Goal: Contribute content: Contribute content

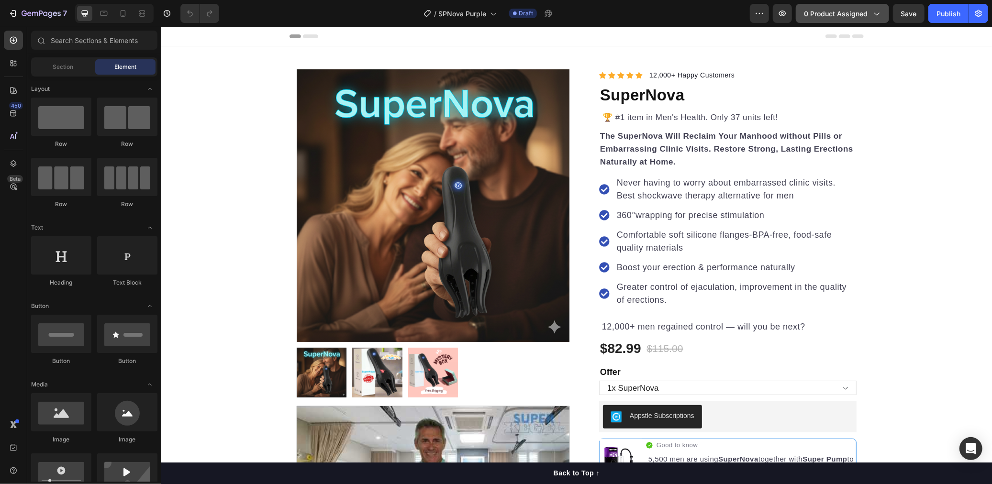
click at [831, 16] on span "0 product assigned" at bounding box center [836, 14] width 64 height 10
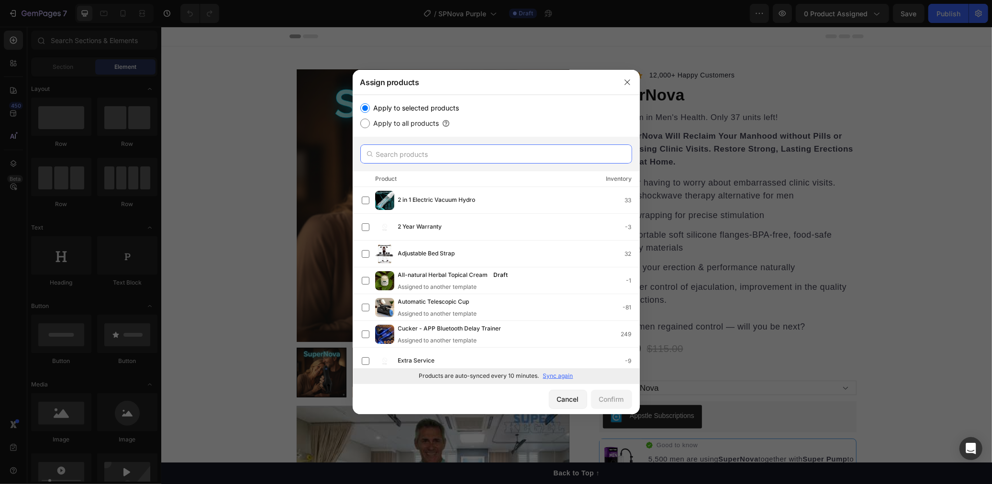
click at [431, 151] on input "text" at bounding box center [496, 154] width 272 height 19
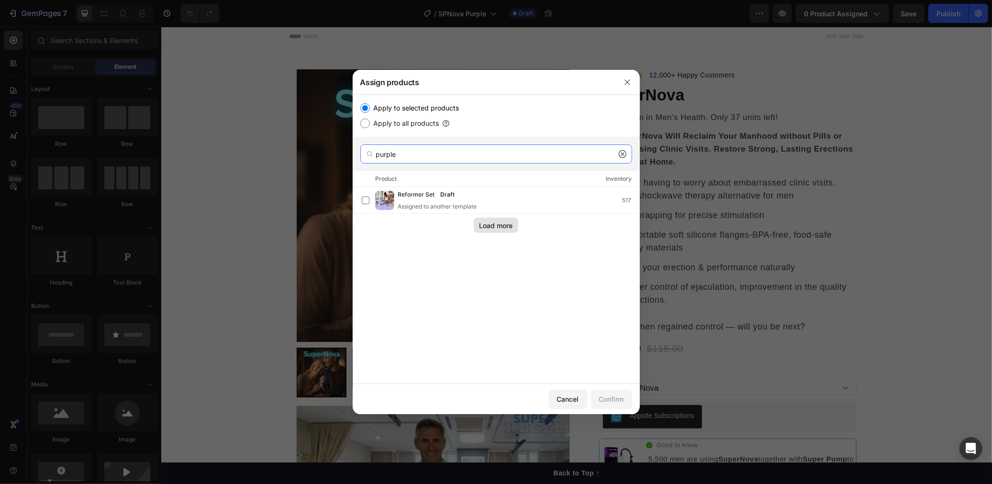
type input "purple"
click at [505, 225] on div "Load more" at bounding box center [495, 226] width 33 height 10
click at [619, 155] on icon at bounding box center [623, 154] width 8 height 8
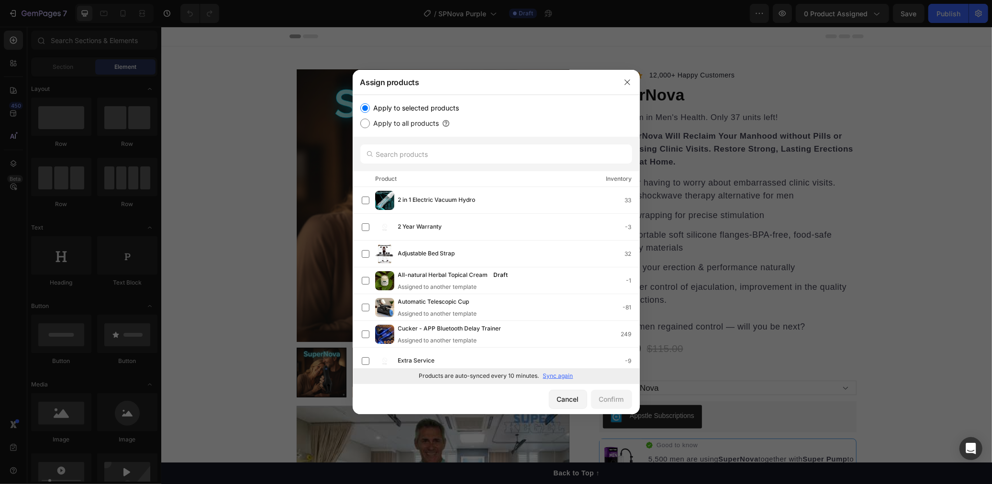
click at [558, 376] on p "Sync again" at bounding box center [558, 376] width 30 height 9
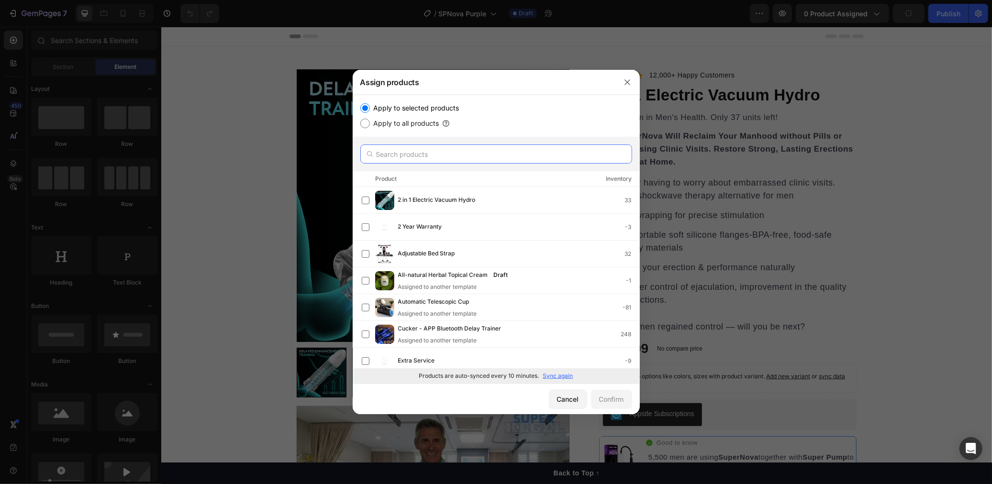
click at [473, 150] on input "text" at bounding box center [496, 154] width 272 height 19
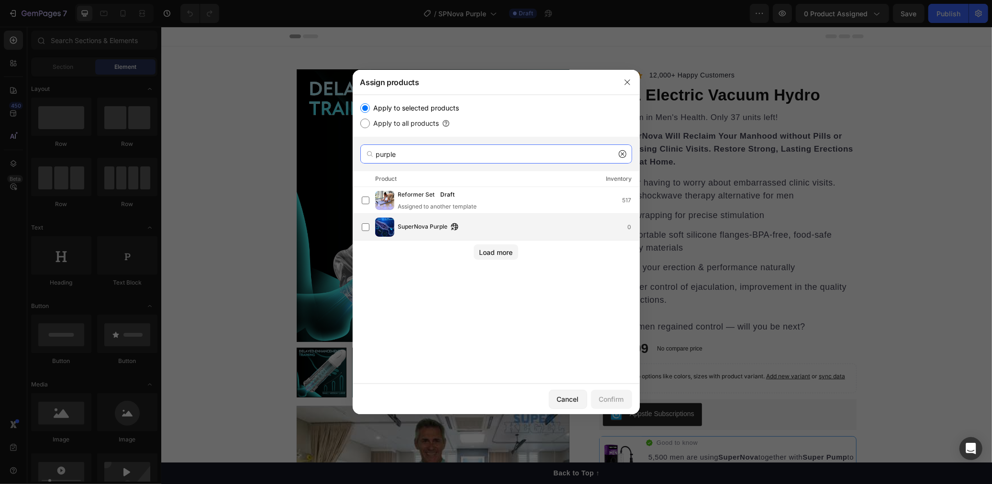
type input "purple"
click at [409, 233] on div "SuperNova Purple 0" at bounding box center [501, 227] width 278 height 19
drag, startPoint x: 601, startPoint y: 393, endPoint x: 603, endPoint y: 379, distance: 14.0
click at [602, 390] on button "Confirm" at bounding box center [611, 399] width 41 height 19
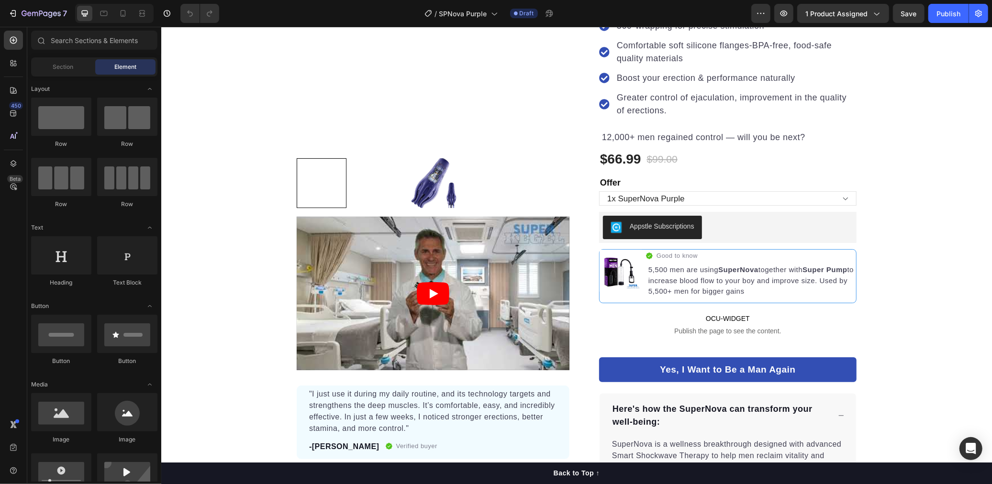
scroll to position [194, 0]
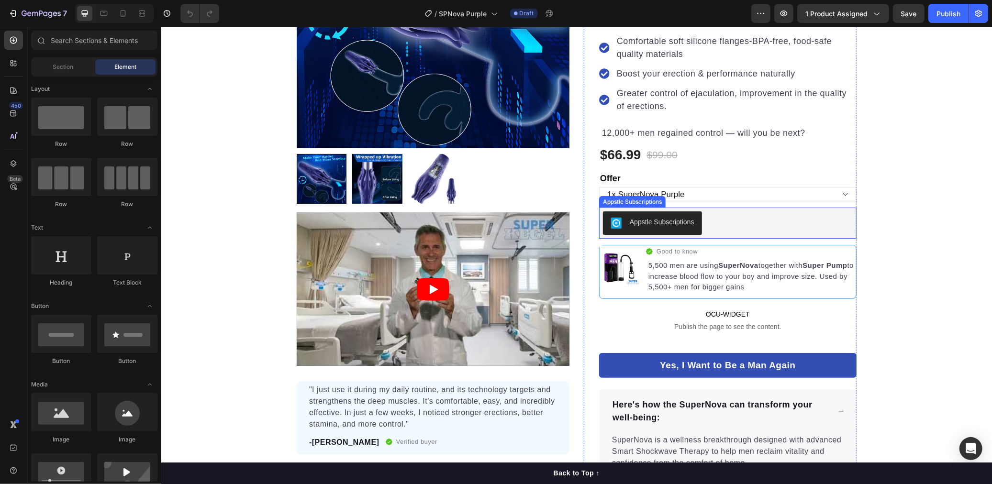
click at [827, 215] on div "Appstle Subscriptions" at bounding box center [727, 222] width 250 height 23
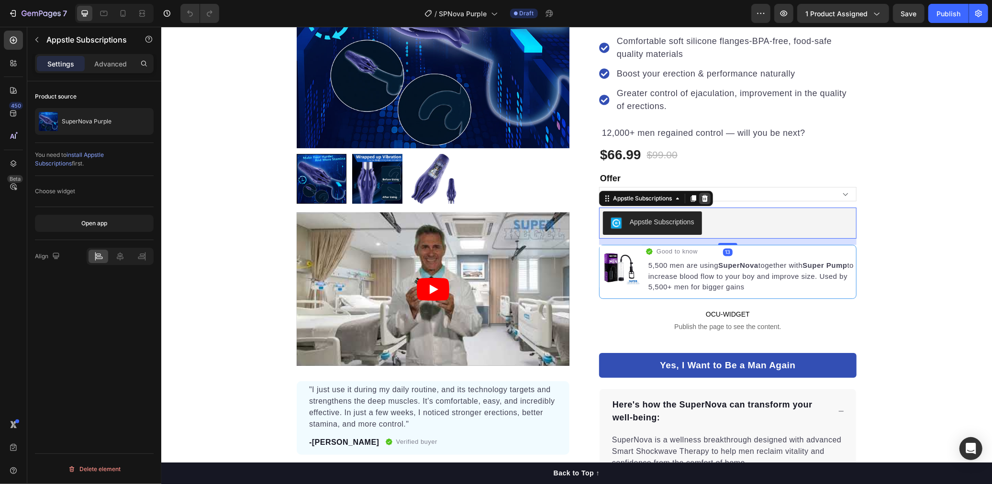
click at [704, 197] on icon at bounding box center [705, 198] width 8 height 8
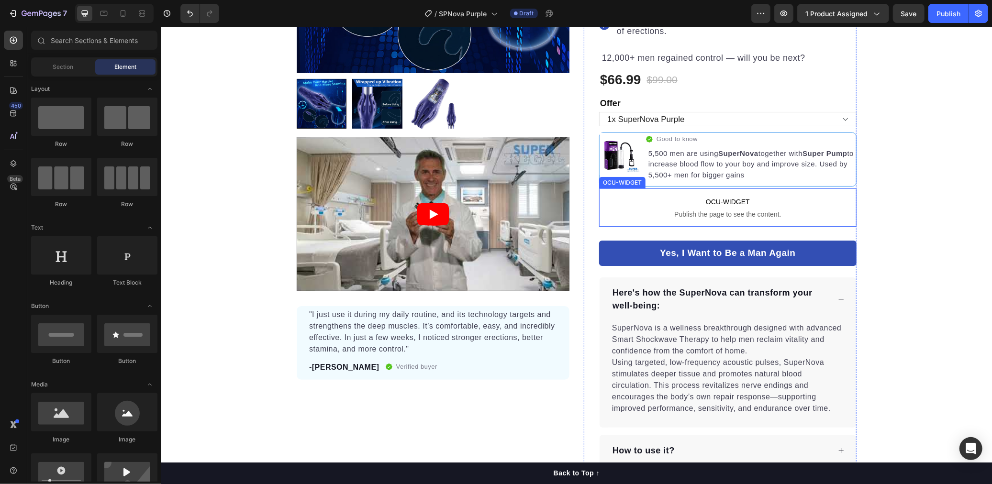
scroll to position [268, 0]
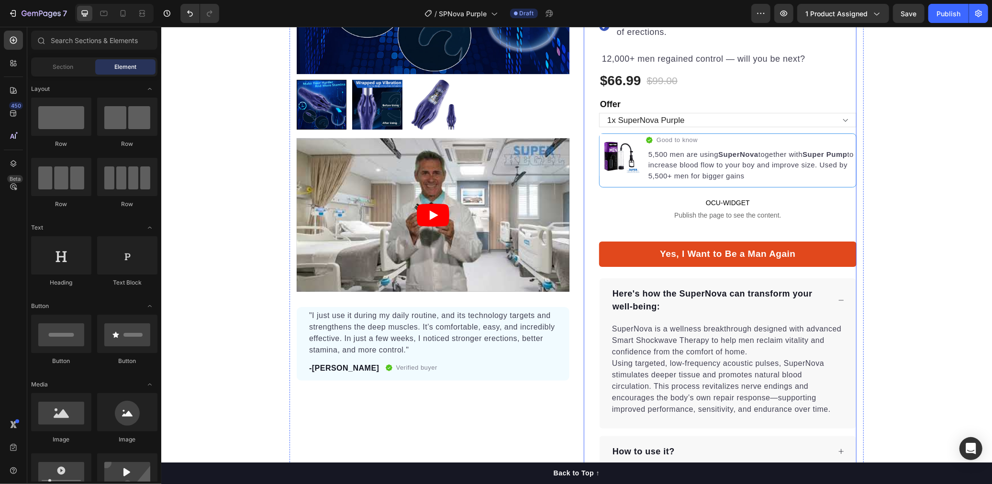
click at [775, 243] on button "Yes, I Want to Be a Man Again" at bounding box center [727, 253] width 257 height 25
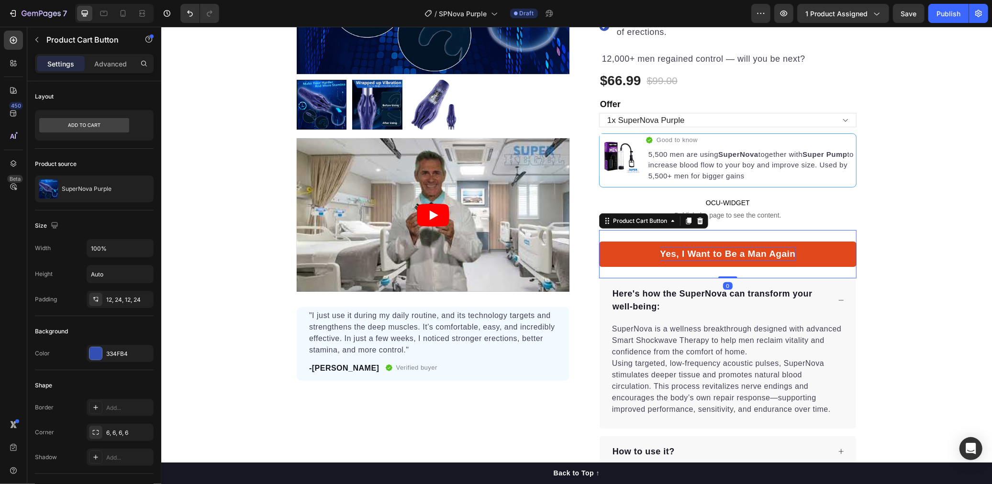
click at [756, 250] on div "Yes, I Want to Be a Man Again" at bounding box center [726, 254] width 135 height 14
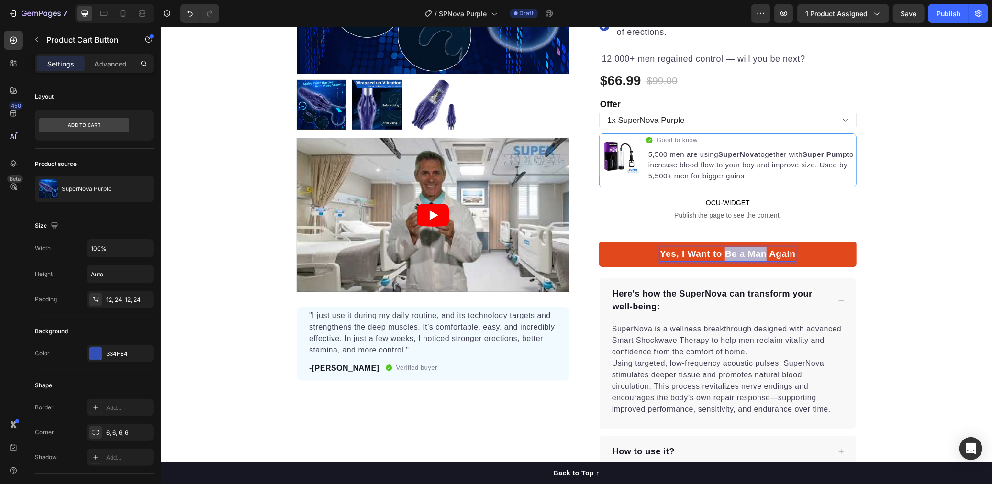
drag, startPoint x: 723, startPoint y: 250, endPoint x: 764, endPoint y: 249, distance: 40.2
click at [764, 249] on p "Yes, I Want to Be a Man Again" at bounding box center [726, 254] width 135 height 14
click at [599, 241] on button "Yes, I Want to Feel Again" at bounding box center [727, 253] width 257 height 25
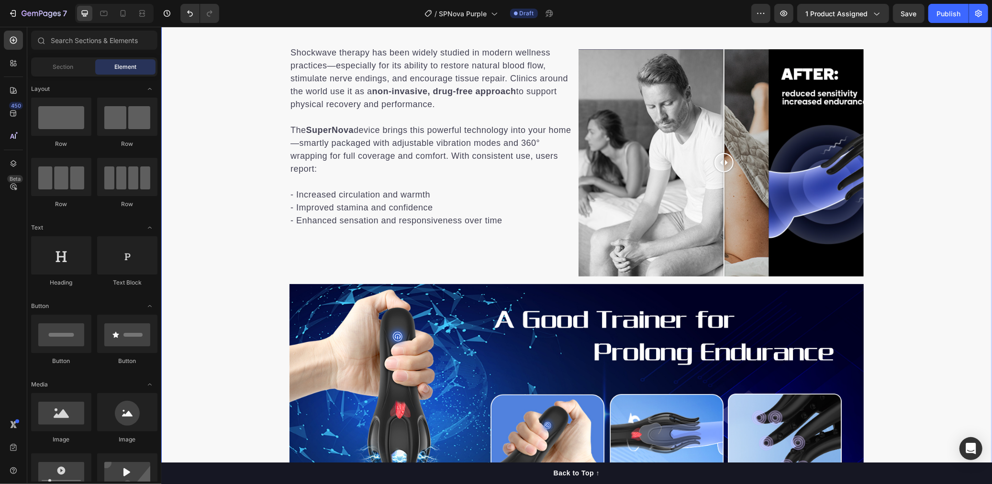
scroll to position [874, 0]
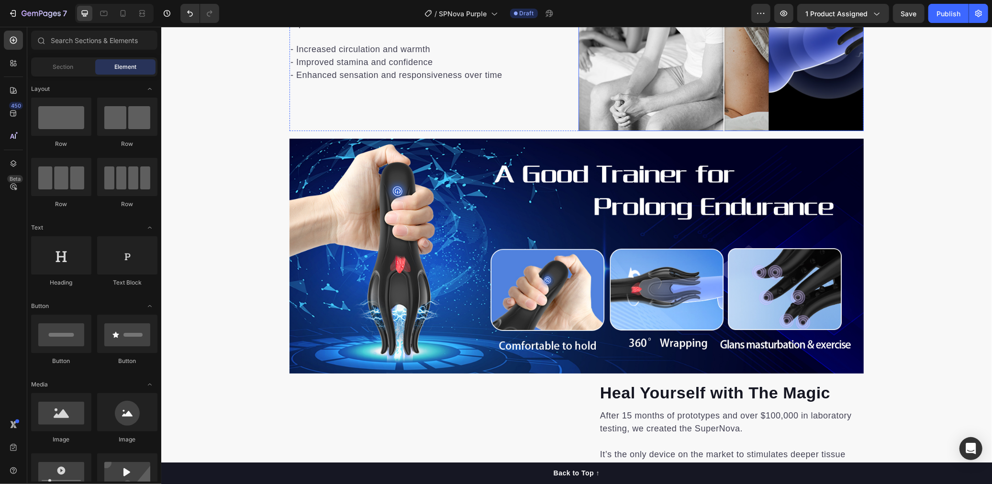
click at [621, 221] on img at bounding box center [576, 255] width 574 height 235
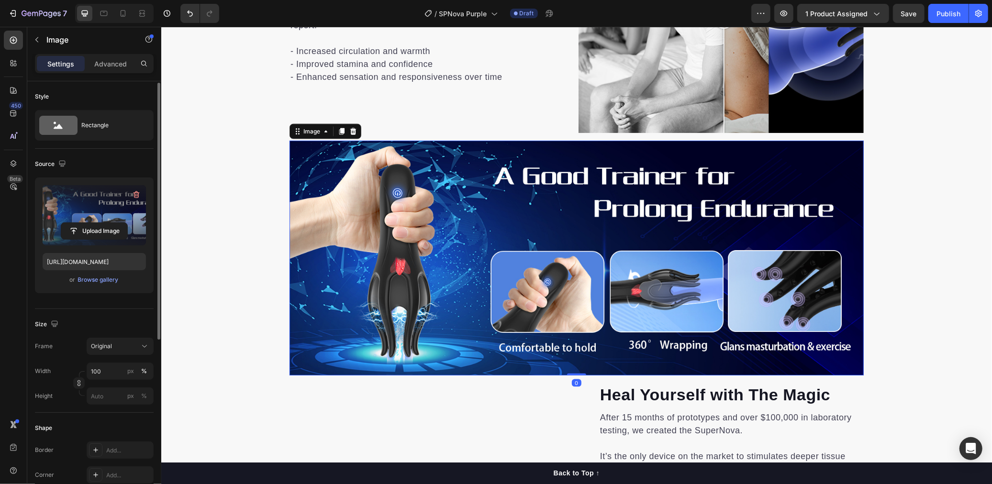
scroll to position [1, 0]
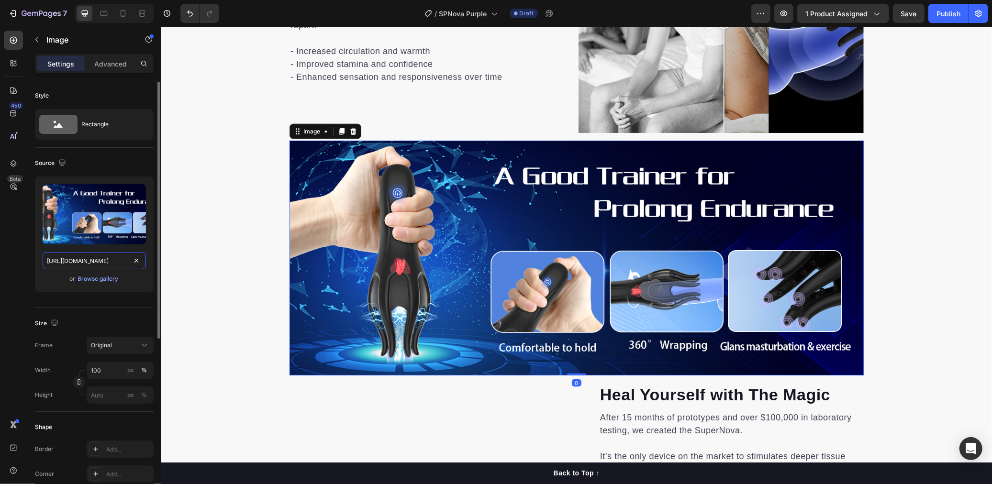
click at [98, 260] on input "https://m.media-amazon.com/images/S/aplus-media-library-service-media/54a5f2dd-…" at bounding box center [94, 260] width 103 height 17
paste input "d6fae65a-d92d-45be-a985-561f593cee60.__CR0,0,1464,600_PT0_SX1464_V1___.pn"
type input "https://m.media-amazon.com/images/S/aplus-media-library-service-media/d6fae65a-…"
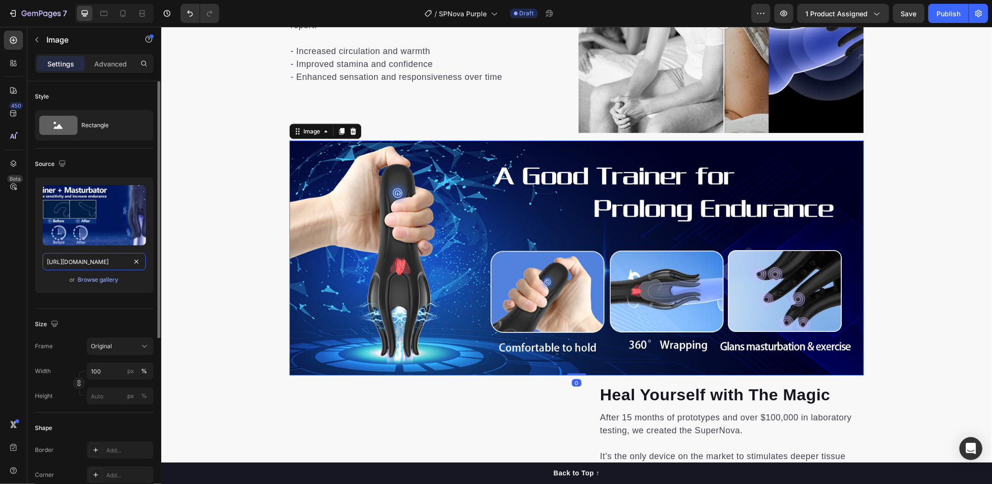
scroll to position [0, 358]
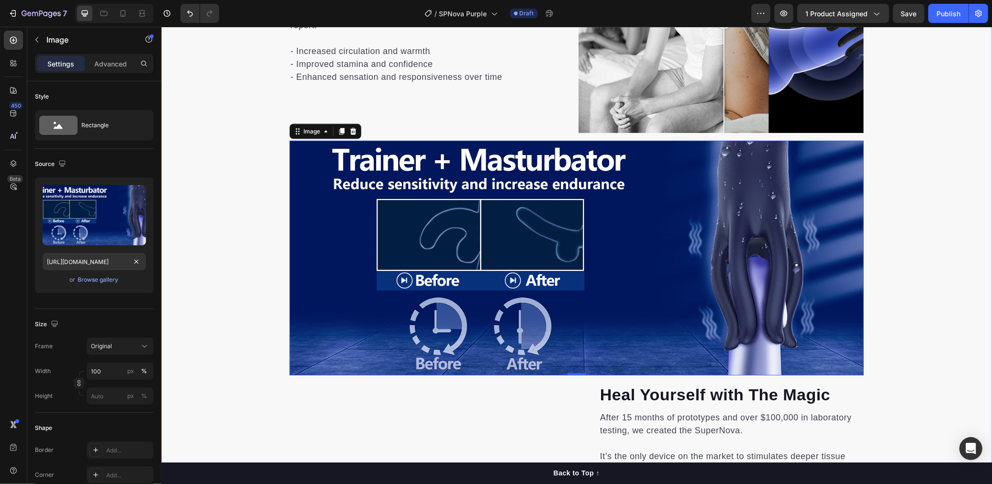
click at [917, 256] on div "Shockwave therapy has been widely studied in modern wellness practices—especial…" at bounding box center [576, 285] width 831 height 775
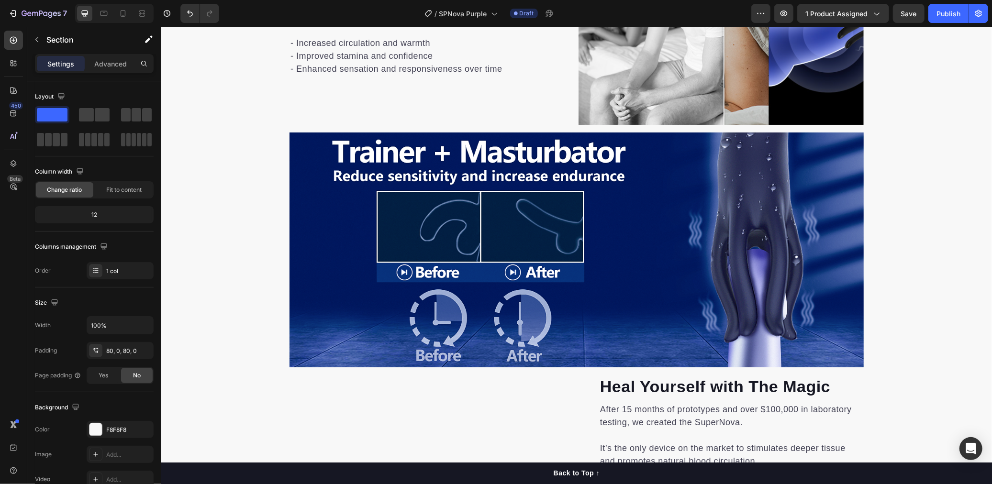
scroll to position [964, 0]
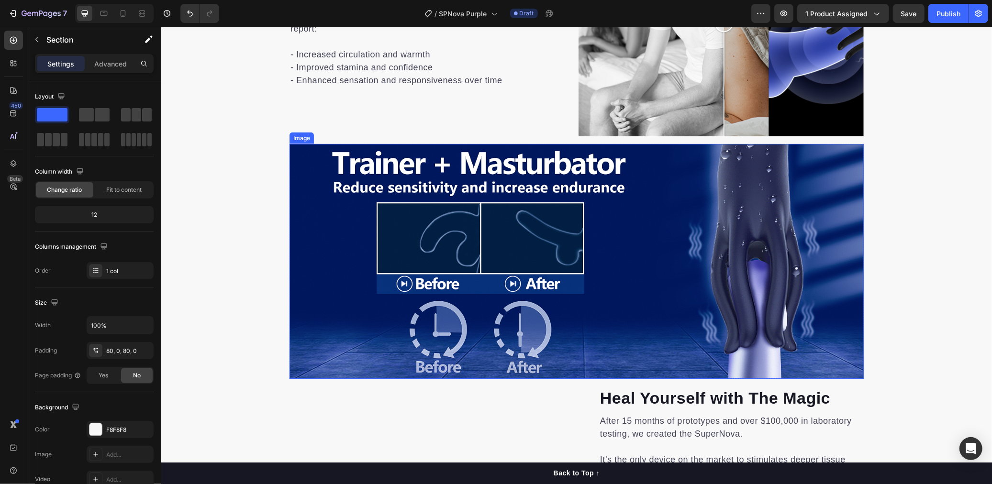
click at [755, 181] on img at bounding box center [576, 261] width 574 height 235
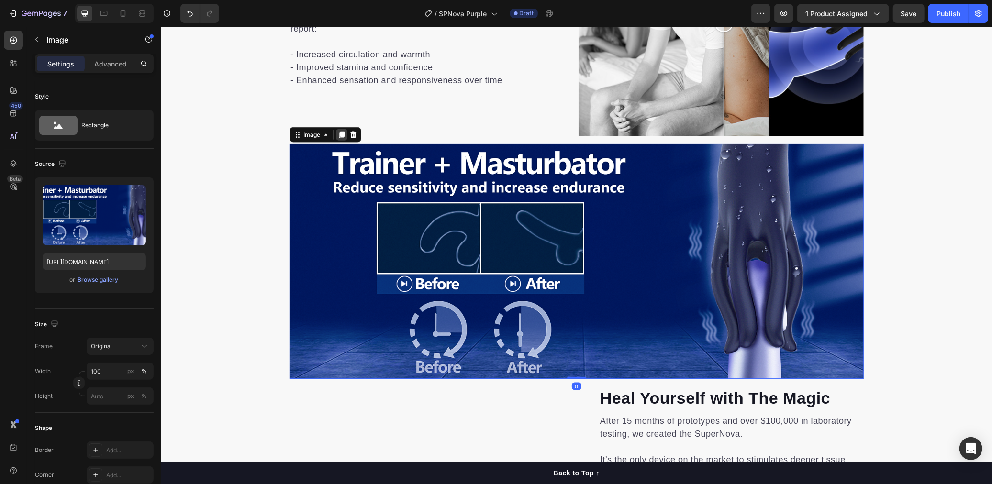
click at [341, 134] on icon at bounding box center [341, 134] width 5 height 7
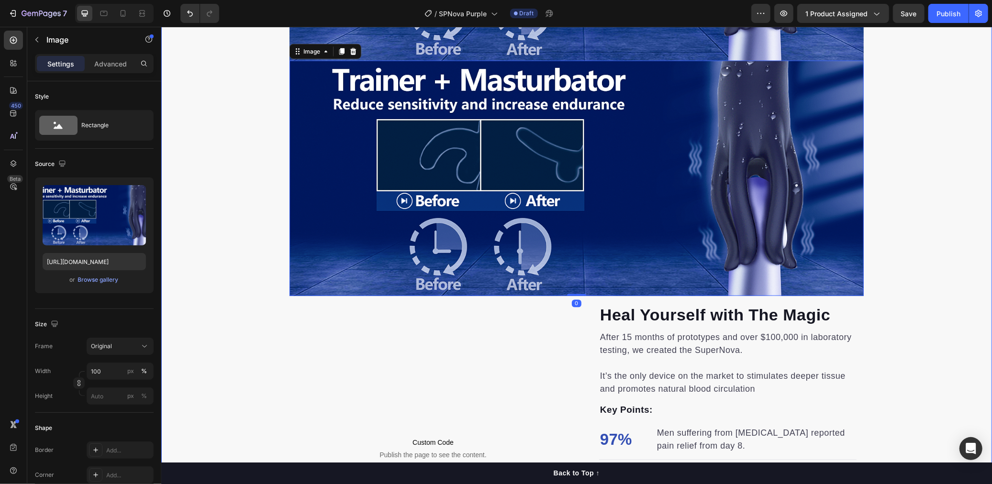
scroll to position [1282, 0]
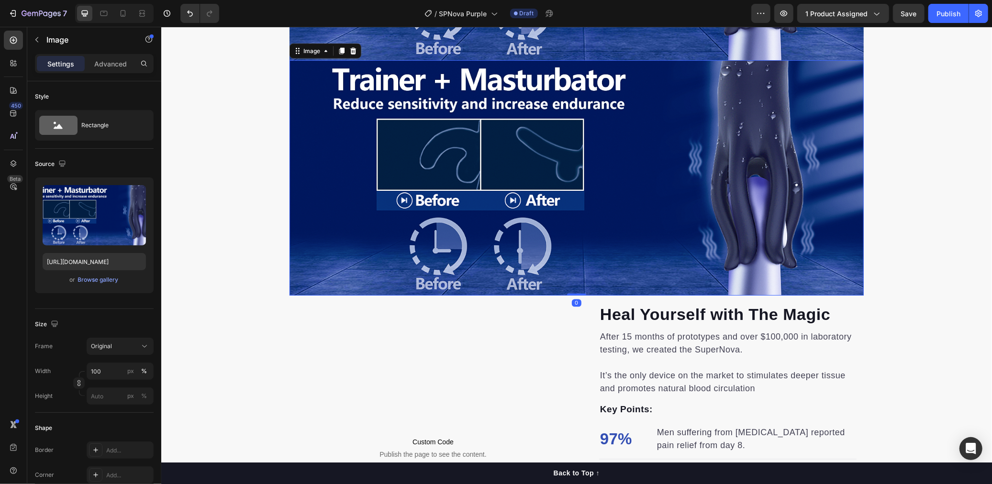
click at [466, 195] on img at bounding box center [576, 177] width 574 height 235
click at [112, 259] on input "https://m.media-amazon.com/images/S/aplus-media-library-service-media/d6fae65a-…" at bounding box center [94, 261] width 103 height 17
paste input "c4801fc6-d01e-405c-800b-52b819ee73c3"
type input "https://m.media-amazon.com/images/S/aplus-media-library-service-media/c4801fc6-…"
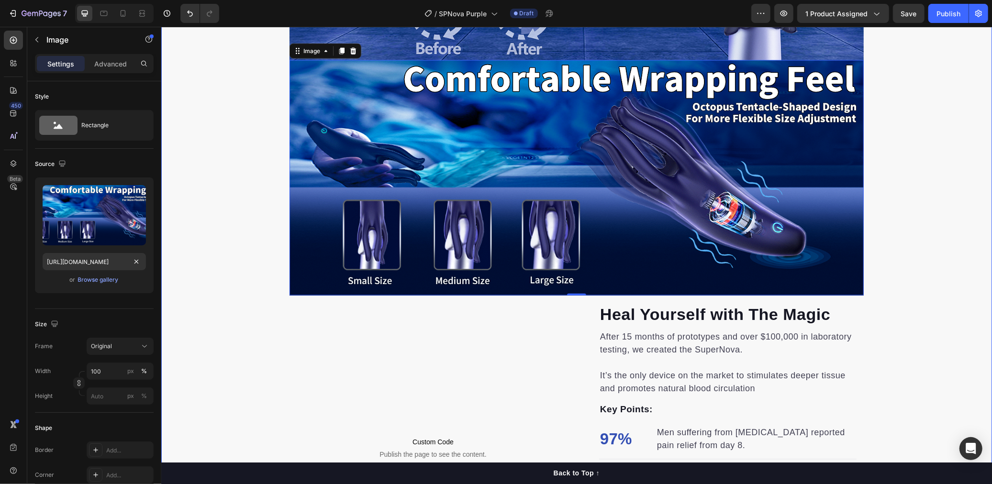
click at [238, 236] on div "Shockwave therapy has been widely studied in modern wellness practices—especial…" at bounding box center [576, 87] width 831 height 1011
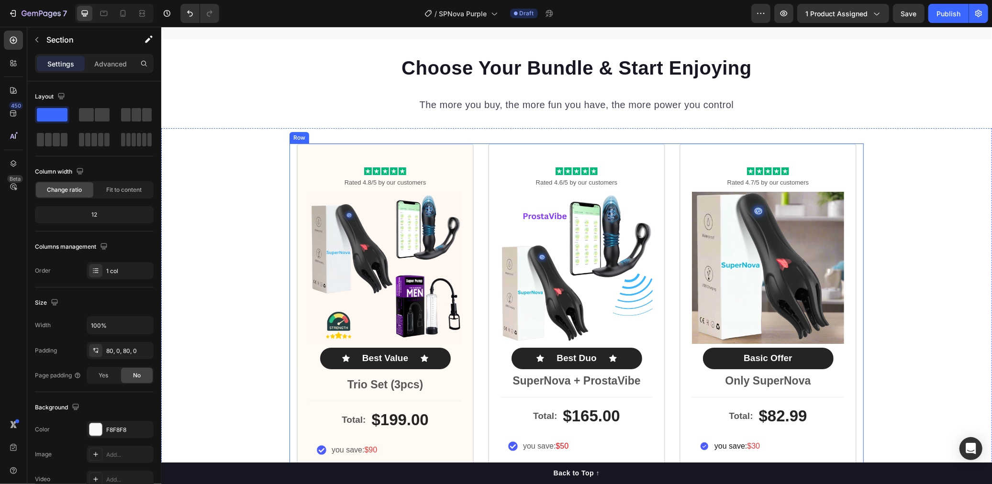
scroll to position [2774, 0]
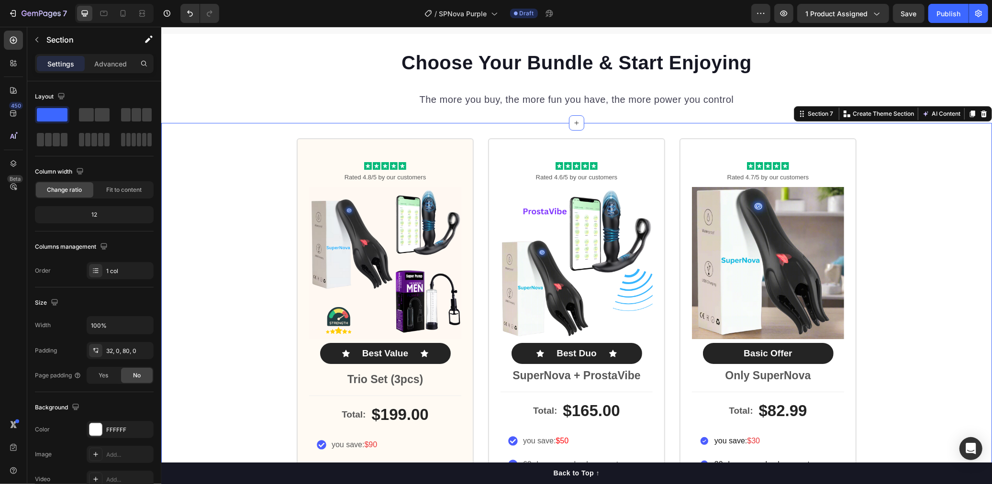
click at [914, 143] on div "Icon Icon Icon Icon Icon Icon List Rated 4.8/5 by our customers Text Block Prod…" at bounding box center [576, 370] width 831 height 465
click at [980, 116] on div at bounding box center [983, 113] width 11 height 11
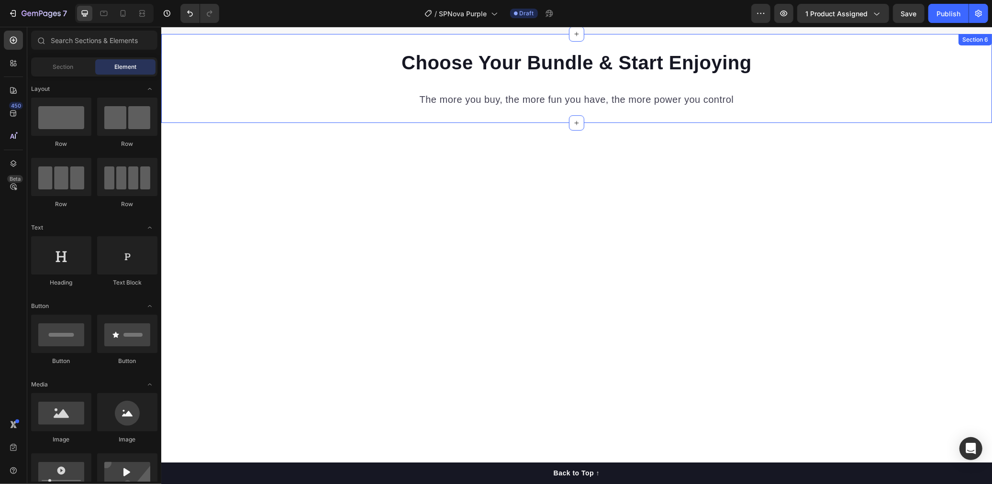
click at [818, 110] on div "Choose Your Bundle & Start Enjoying Heading The more you buy, the more fun you …" at bounding box center [576, 77] width 831 height 89
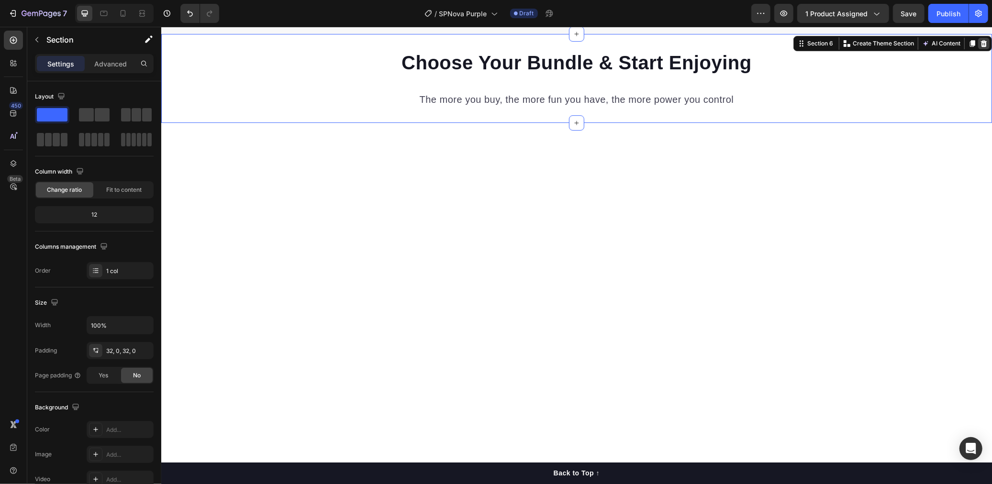
click at [980, 44] on icon at bounding box center [983, 43] width 8 height 8
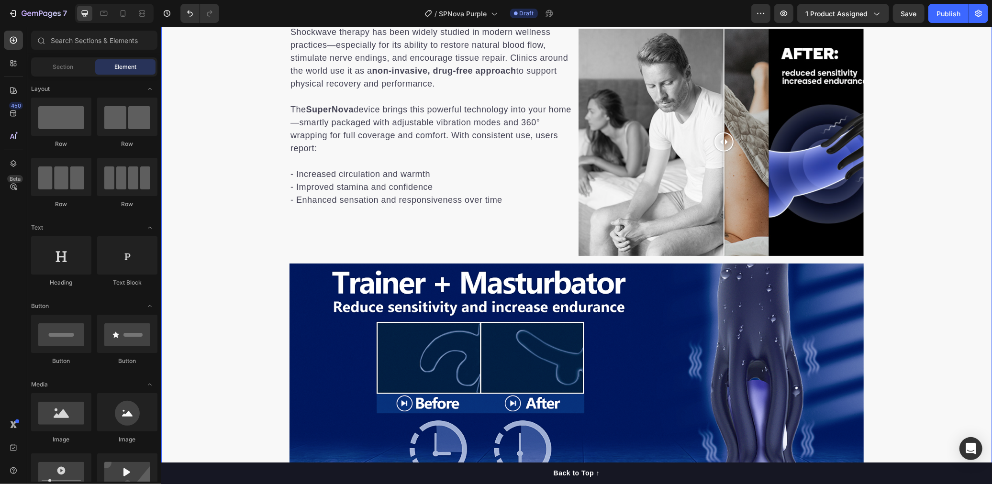
scroll to position [676, 0]
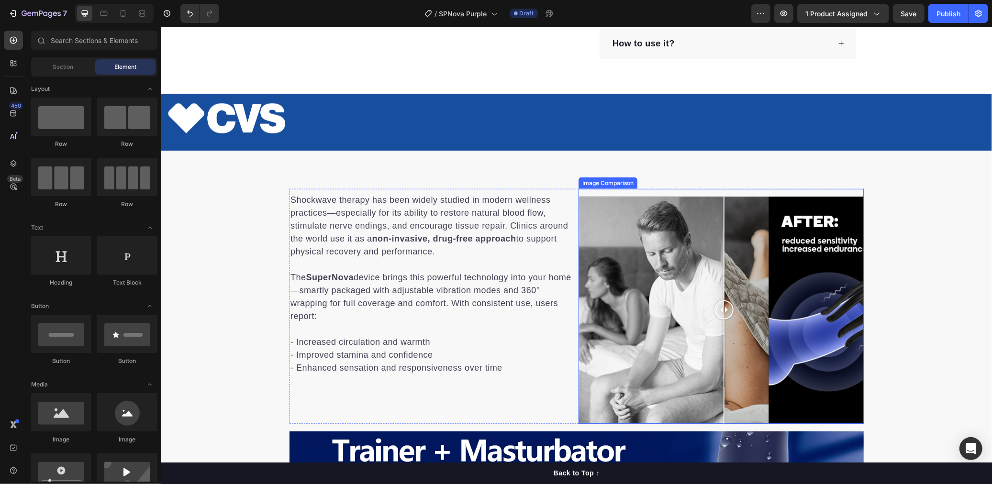
click at [657, 238] on div at bounding box center [720, 309] width 285 height 227
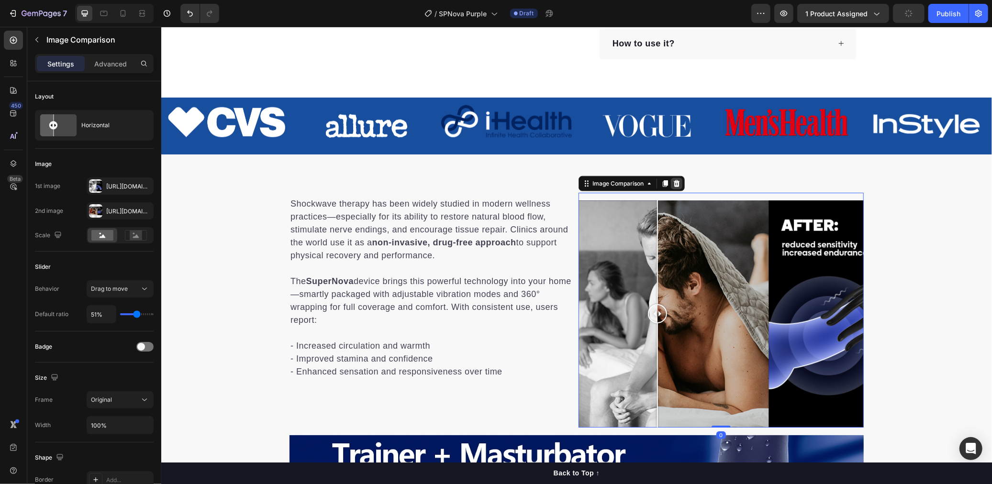
click at [671, 178] on div at bounding box center [675, 183] width 11 height 11
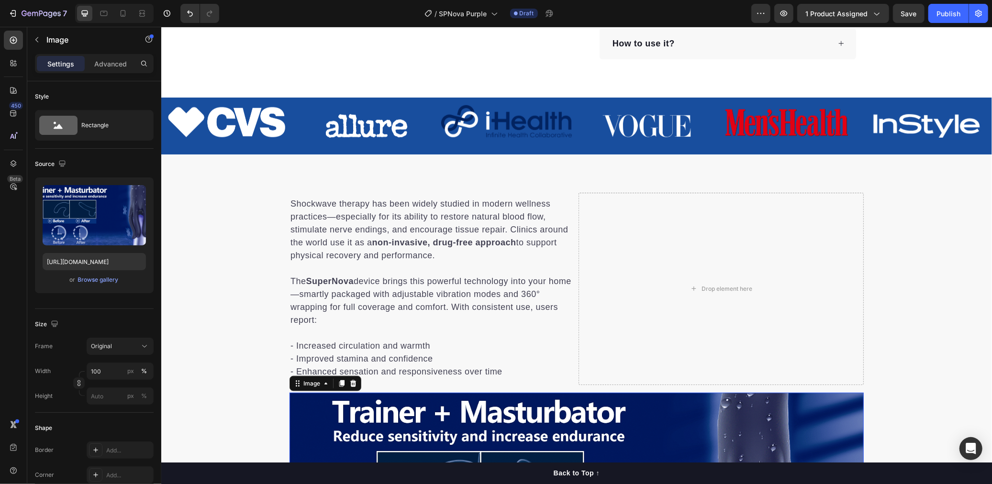
drag, startPoint x: 590, startPoint y: 423, endPoint x: 571, endPoint y: 404, distance: 26.4
click at [342, 380] on icon at bounding box center [341, 383] width 5 height 7
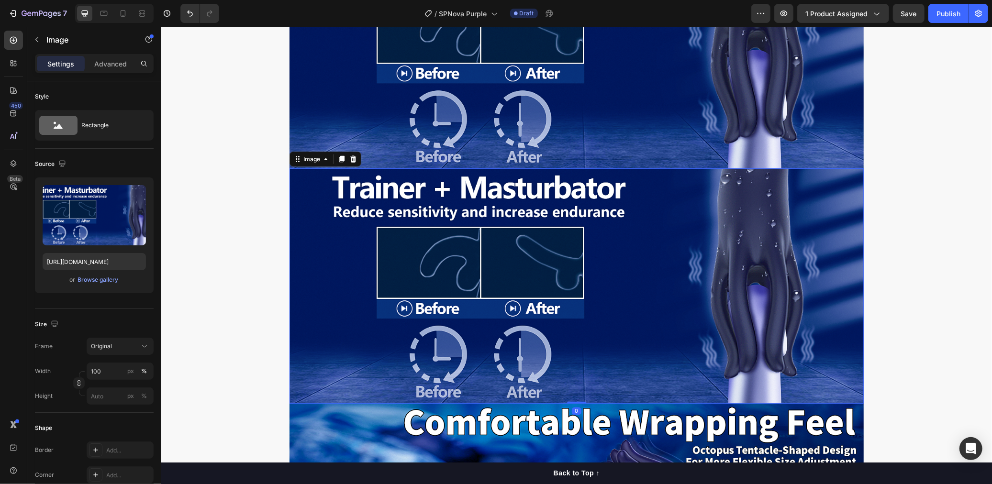
scroll to position [659, 0]
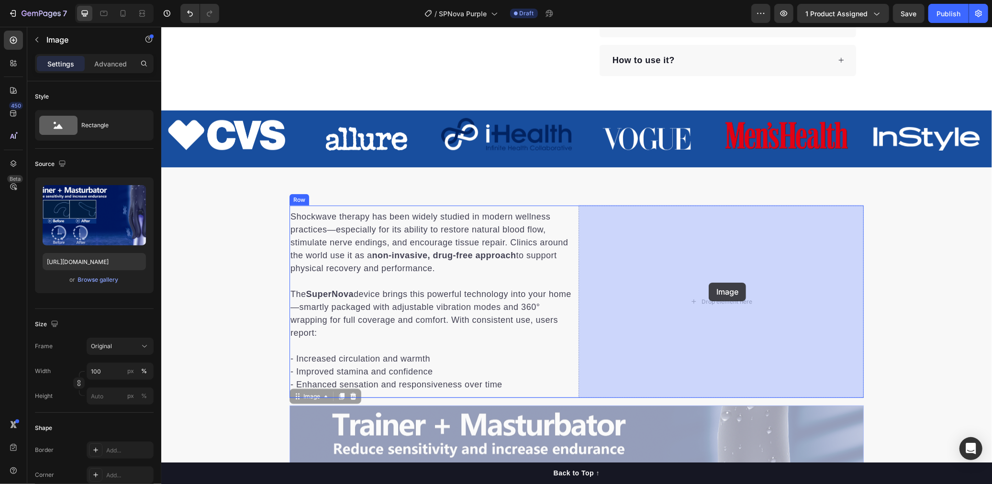
drag, startPoint x: 696, startPoint y: 426, endPoint x: 708, endPoint y: 282, distance: 144.1
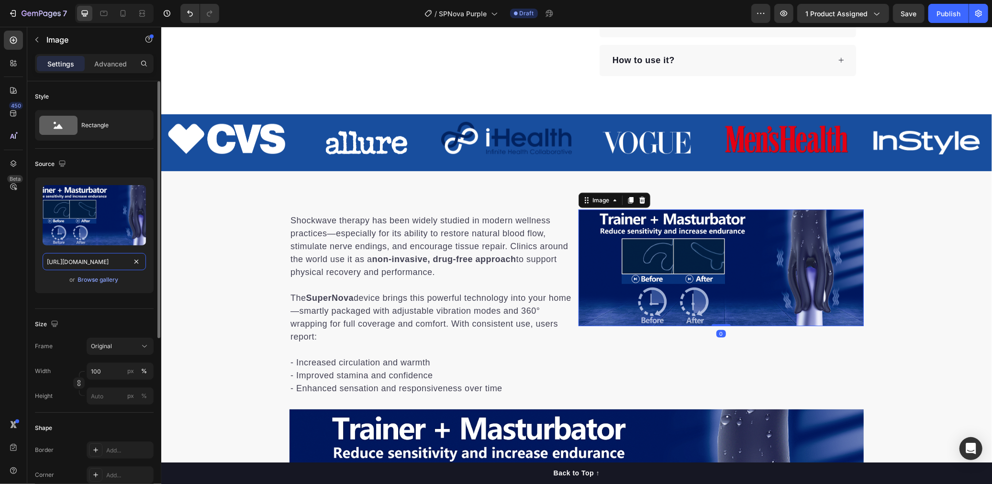
click at [102, 263] on input "https://m.media-amazon.com/images/S/aplus-media-library-service-media/d6fae65a-…" at bounding box center [94, 261] width 103 height 17
paste input "I/71T5DF55BmL._AC_SL1500_.jp"
type input "https://m.media-amazon.com/images/I/71T5DF55BmL._AC_SL1500_.jpg"
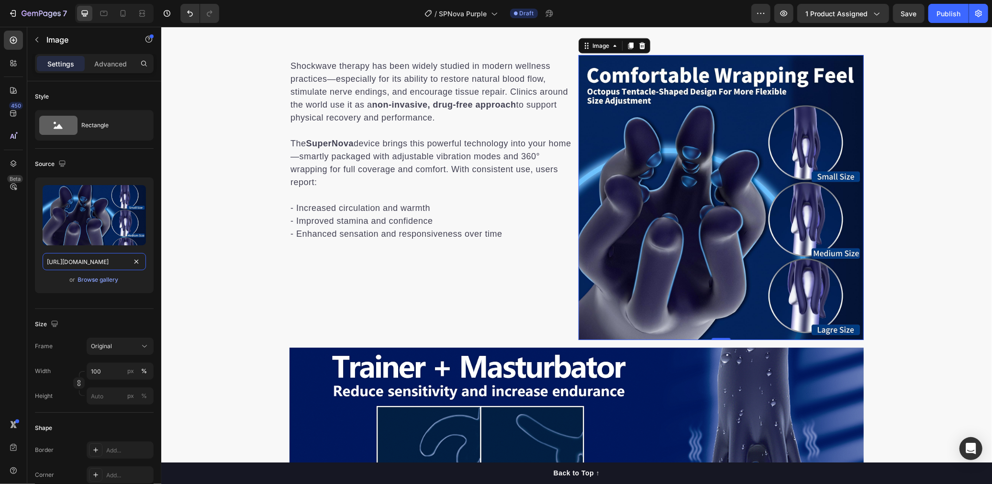
scroll to position [820, 0]
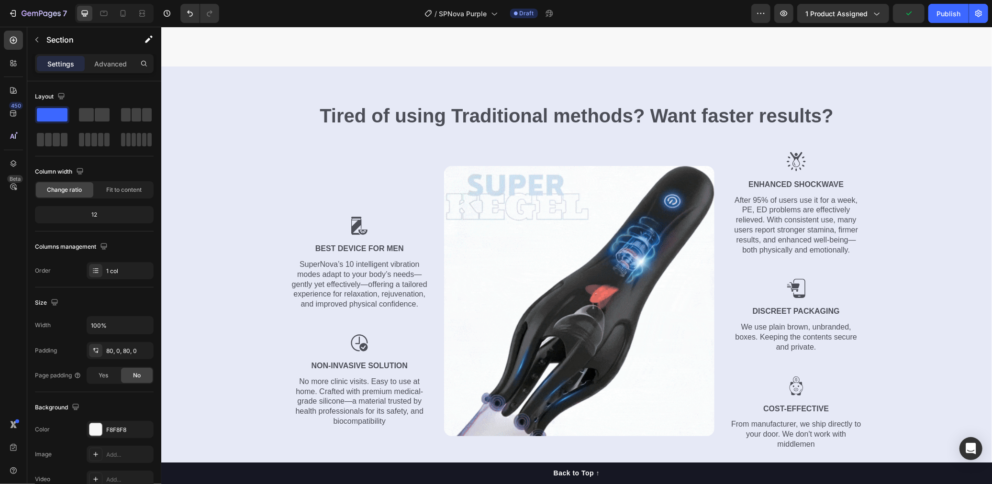
scroll to position [1988, 0]
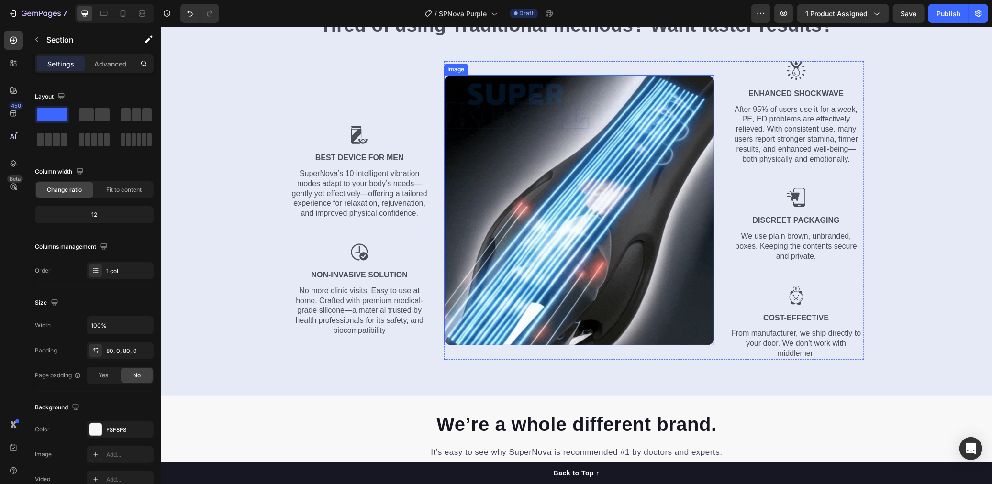
click at [562, 219] on img at bounding box center [579, 210] width 270 height 270
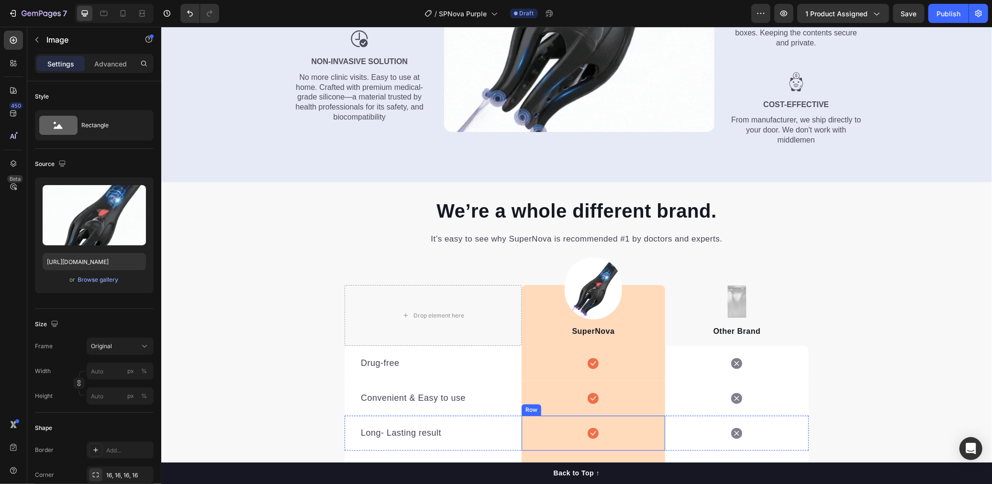
scroll to position [1944, 0]
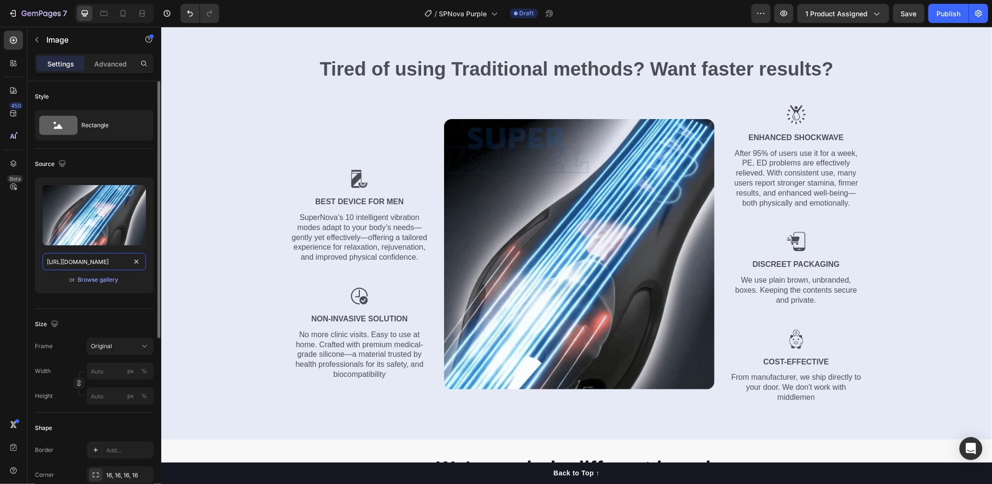
click at [106, 264] on input "https://media0.giphy.com/media/v1.Y2lkPTc5MGI3NjExMDl3NGJwY3FwbHhjaHN5M2llMXQwZ…" at bounding box center [94, 261] width 103 height 17
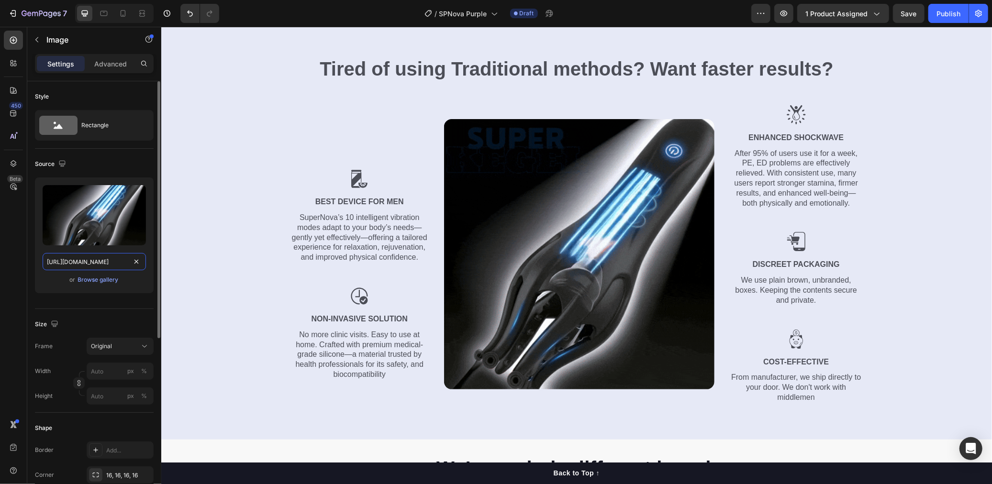
paste input ".media-amazon.com/images/I/61cVNZyckiL._AC_SL1500_.jpg"
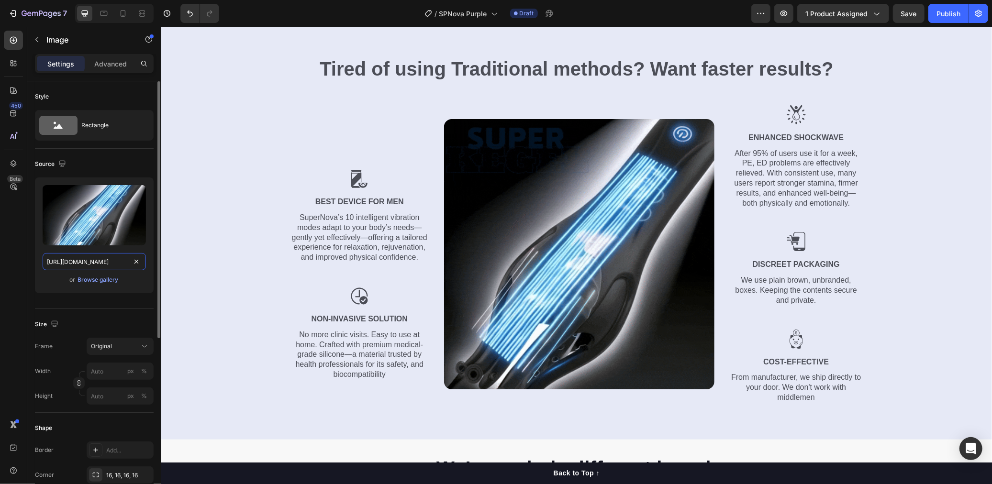
type input "https://m.media-amazon.com/images/I/61cVNZyckiL._AC_SL1500_.jpg"
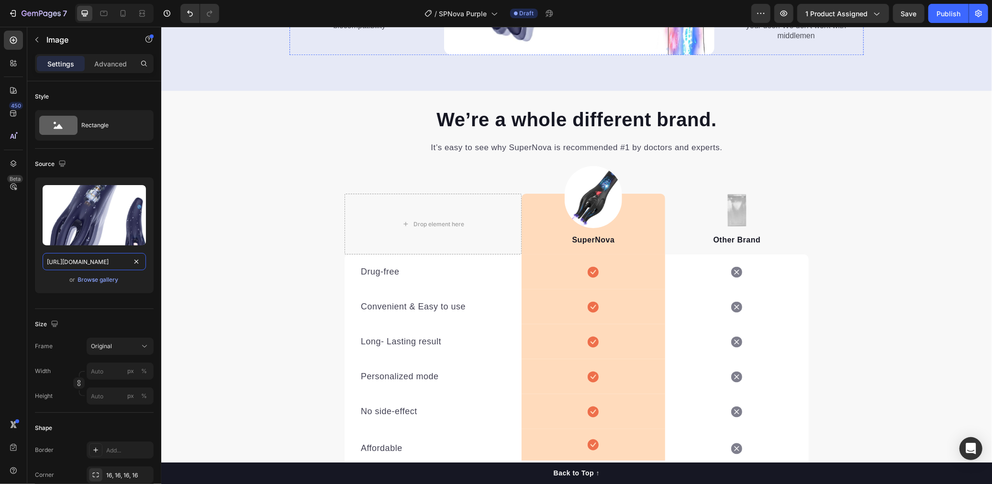
scroll to position [2337, 0]
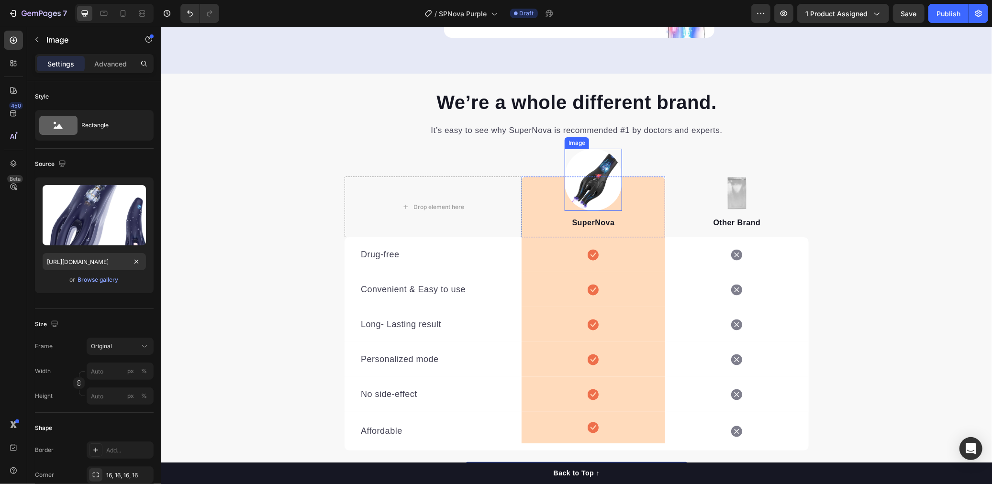
click at [594, 169] on img at bounding box center [592, 179] width 57 height 62
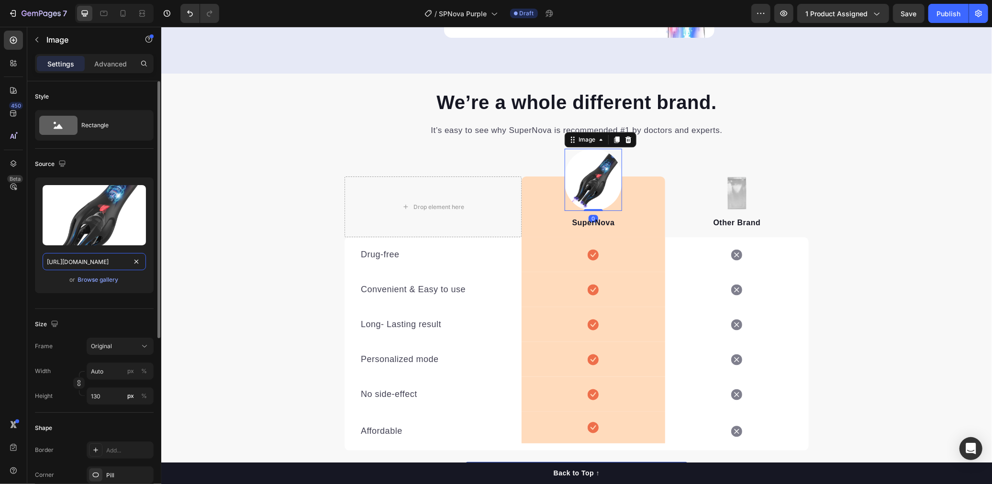
click at [99, 268] on input "https://m.media-amazon.com/images/I/61HvyMT5TvL._AC_SL1500_.jpg" at bounding box center [94, 261] width 103 height 17
paste input "cVNZycki"
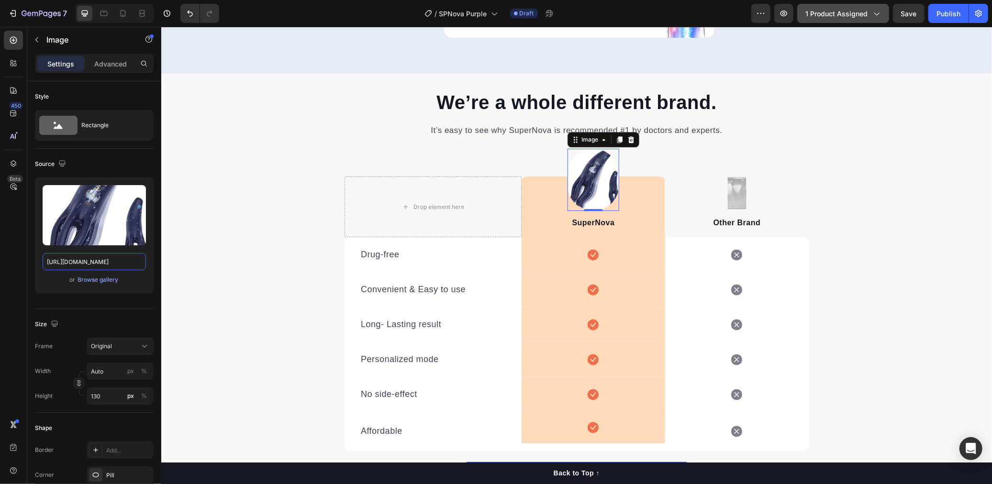
scroll to position [0, 0]
click at [84, 258] on input "https://m.media-amazon.com/images/I/61cVNZyckiL._AC_SL1500_.jpg" at bounding box center [94, 261] width 103 height 17
paste input "https://m.media-amazon.com/images/I/51k3v0lzf6L._AC_SL1001_.jpg"
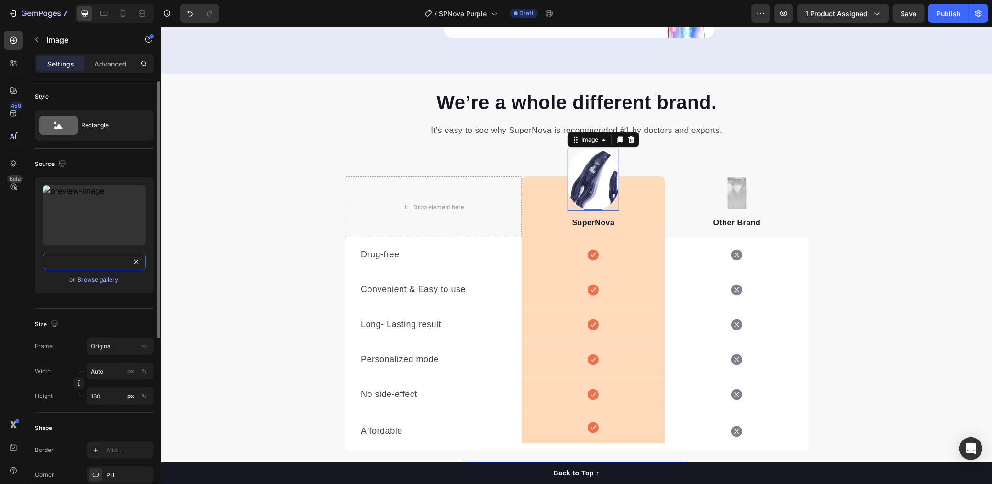
click at [85, 262] on input "https://m.medhttps://m.media-amazon.com/images/I/51k3v0lzf6L._AC_SL1001_.jpgia-…" at bounding box center [94, 261] width 103 height 17
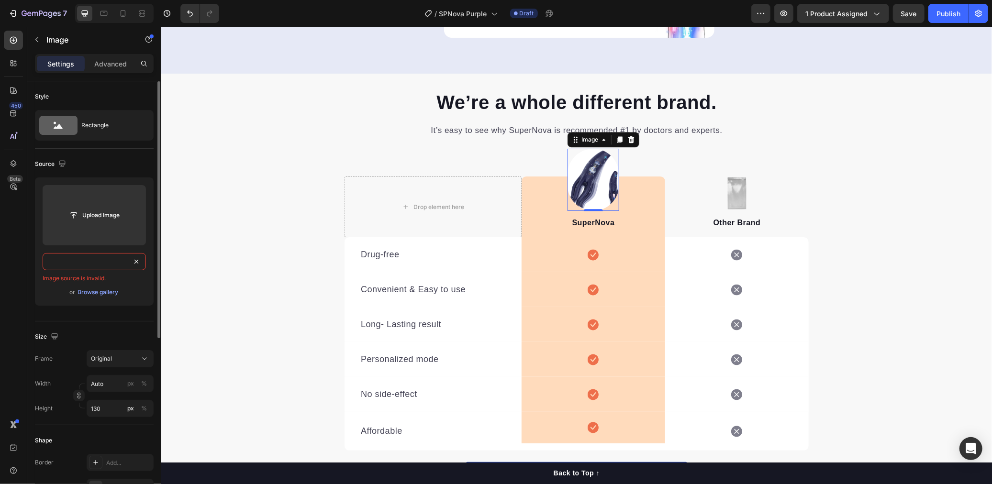
click at [85, 262] on input "https://m.medhttps://m.media-amazon.com/images/I/51k3v0lzf6L._AC_SL1001_.jpgia-…" at bounding box center [94, 261] width 103 height 17
paste input "ia-amazon.com/images/I/51k3v0lzf6L._AC_SL1001"
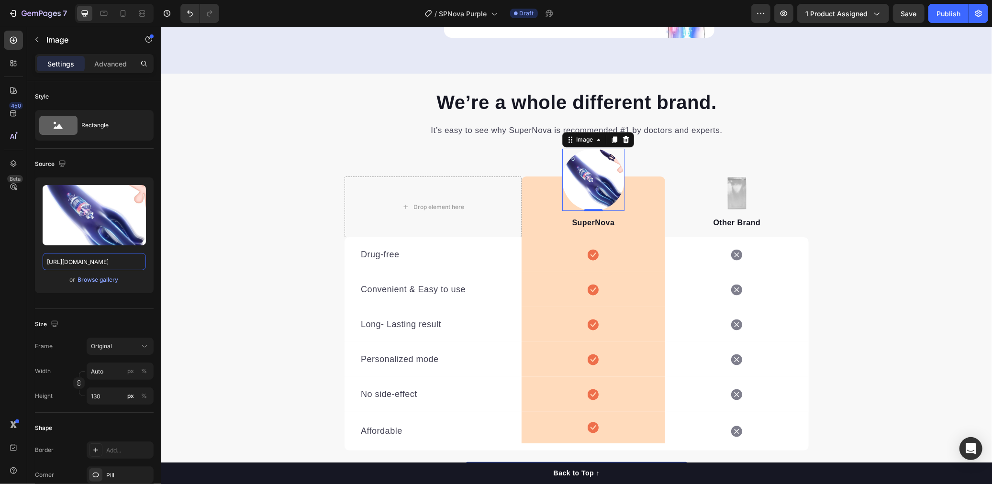
scroll to position [0, 0]
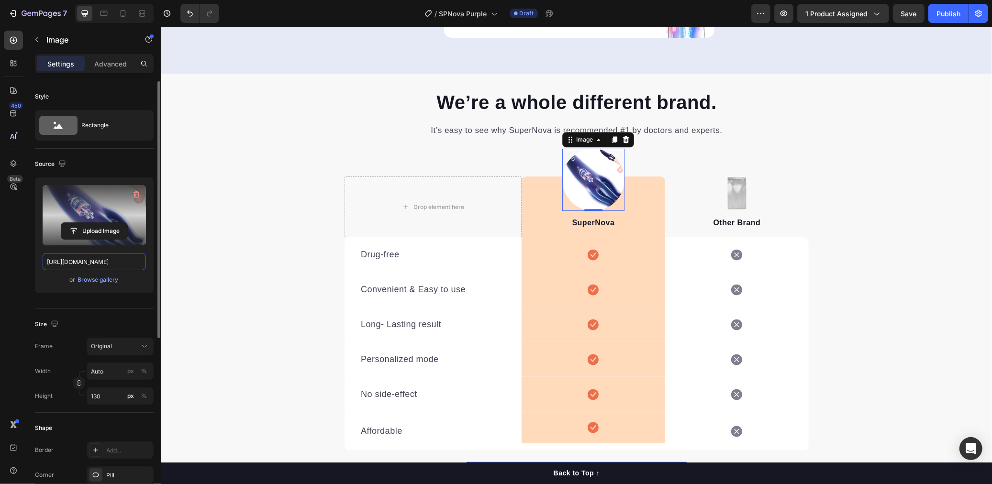
paste input "61QdlurL+f"
type input "https://m.media-amazon.com/images/I/61QdlurL+fL._AC_SL1001_.jpg"
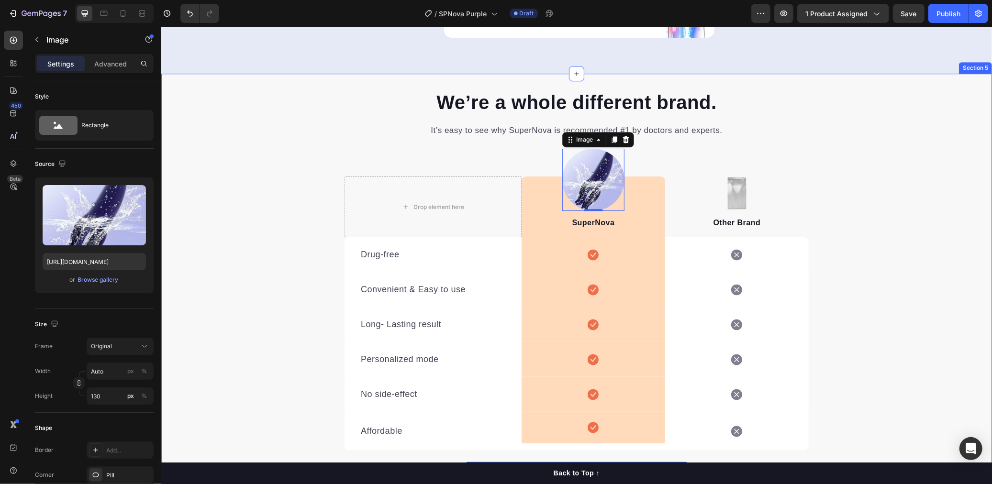
click at [910, 187] on div "We’re a whole different brand. Heading It’s easy to see why SuperNova is recomm…" at bounding box center [576, 300] width 831 height 422
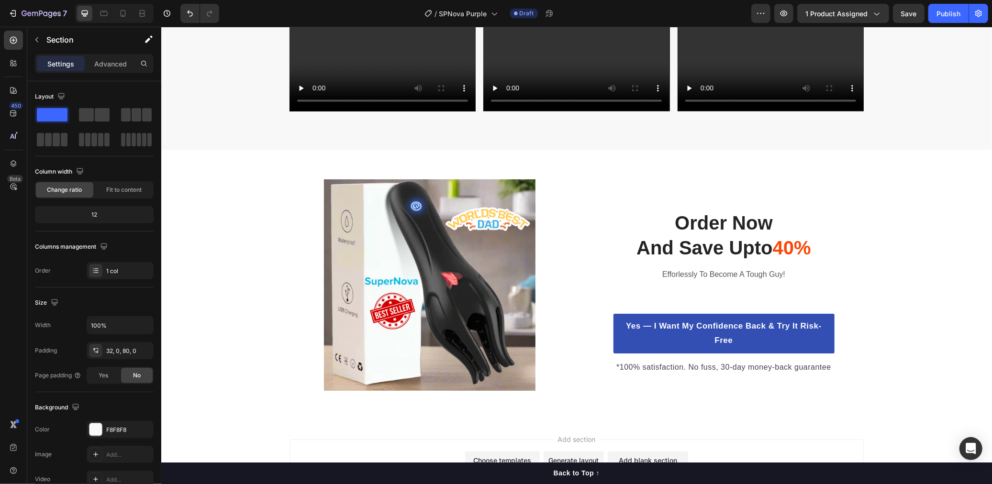
scroll to position [4485, 0]
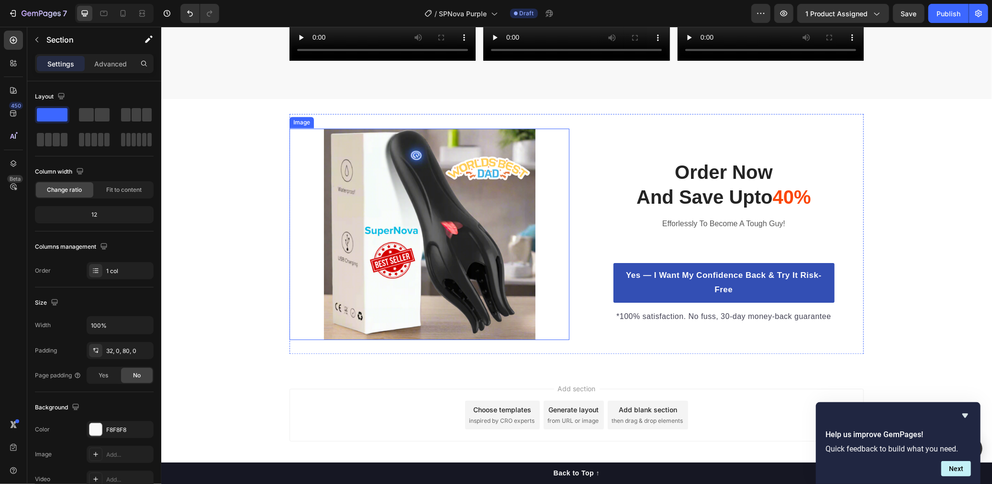
click at [376, 221] on img at bounding box center [428, 233] width 211 height 211
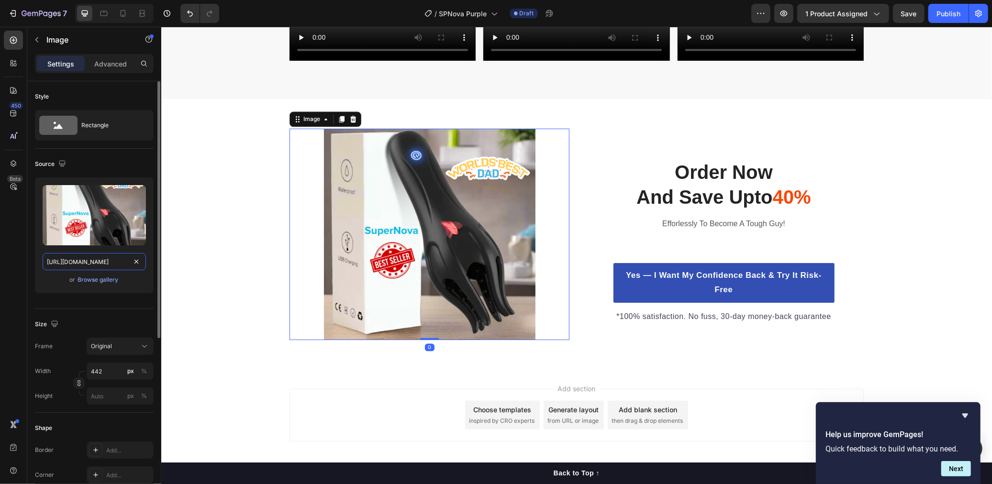
click at [80, 262] on input "https://cdn.shopify.com/s/files/1/0638/0162/2734/files/gempages_542299561549366…" at bounding box center [94, 261] width 103 height 17
paste input "s.alicdn.com/@sc04/kf/H67dc6d0f15264048ba084c5a92953624E.jpg?avif=close&webp=cl…"
type input "https://s.alicdn.com/@sc04/kf/H67dc6d0f15264048ba084c5a92953624E.jpg?avif=close…"
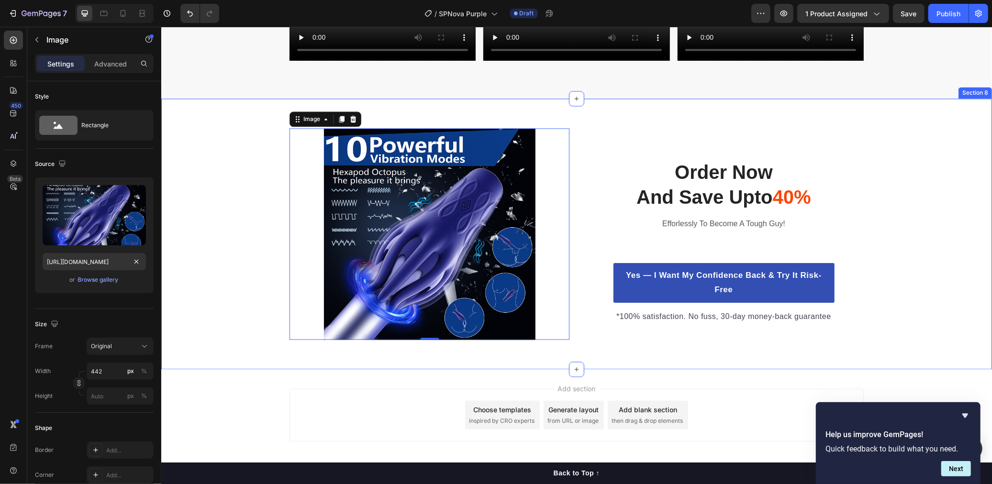
click at [909, 224] on div "Image 0 Order Now And Save Upto 40% Heading Efforlessly To Become A Tough Guy! …" at bounding box center [576, 234] width 831 height 240
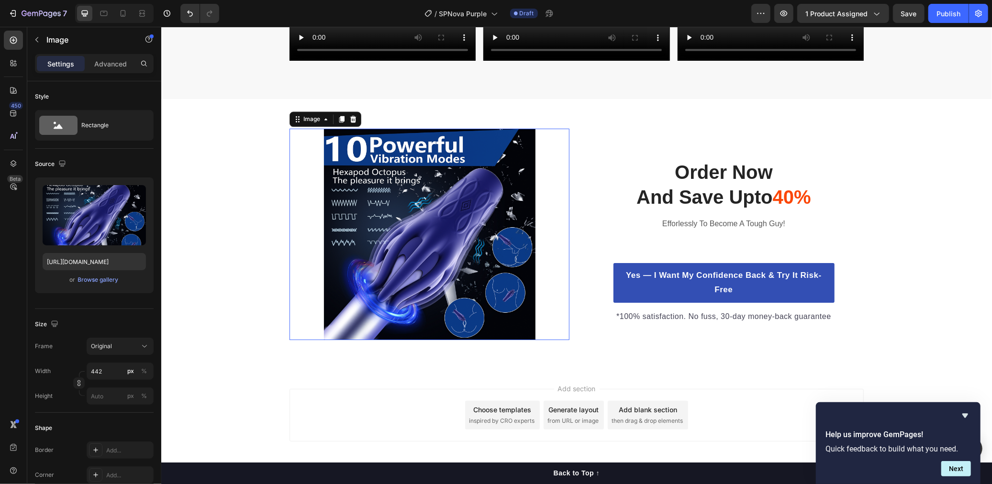
click at [423, 239] on img at bounding box center [428, 233] width 211 height 211
click at [94, 371] on input "442" at bounding box center [120, 371] width 67 height 17
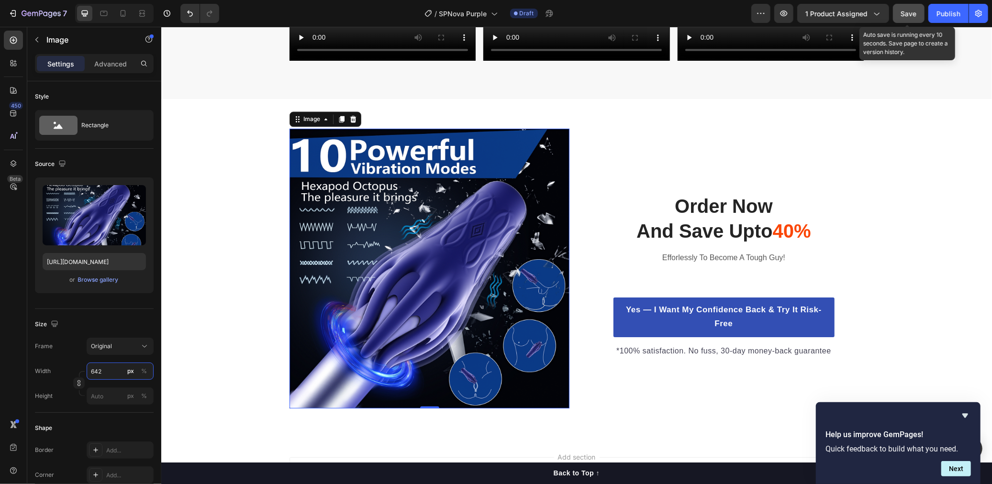
type input "642"
click at [911, 17] on span "Save" at bounding box center [909, 14] width 16 height 8
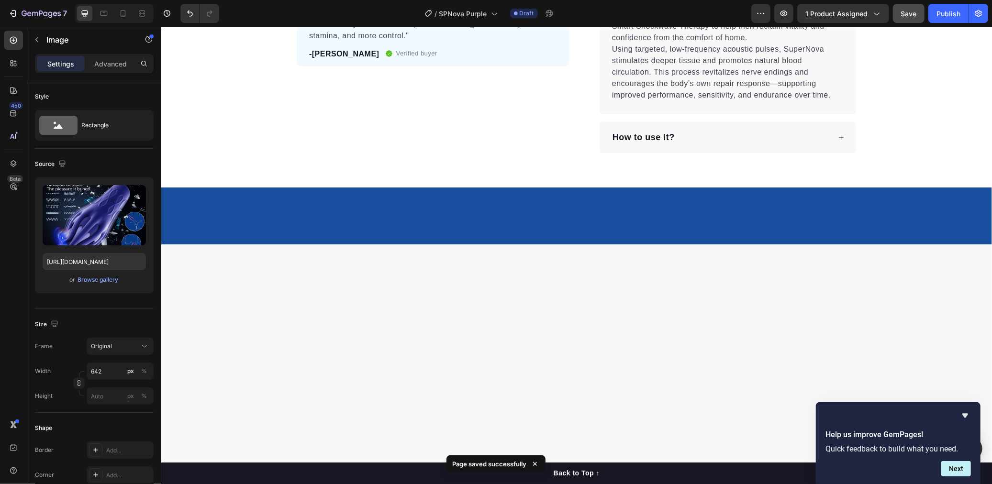
scroll to position [0, 0]
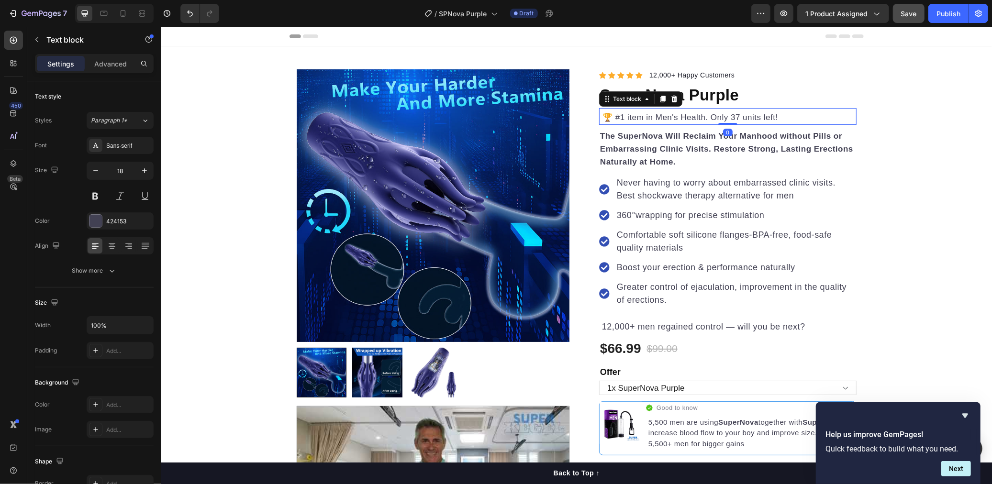
click at [745, 114] on span "🏆 #1 item in Men's Health. Only 37 units left!" at bounding box center [689, 116] width 178 height 9
click at [719, 117] on span "🏆 #1 item in Men's Health. Only 37 units left!" at bounding box center [689, 116] width 178 height 9
drag, startPoint x: 708, startPoint y: 117, endPoint x: 769, endPoint y: 117, distance: 61.7
click at [769, 117] on span "🏆 #1 item in Men's Health. Only 37 units left!" at bounding box center [689, 116] width 178 height 9
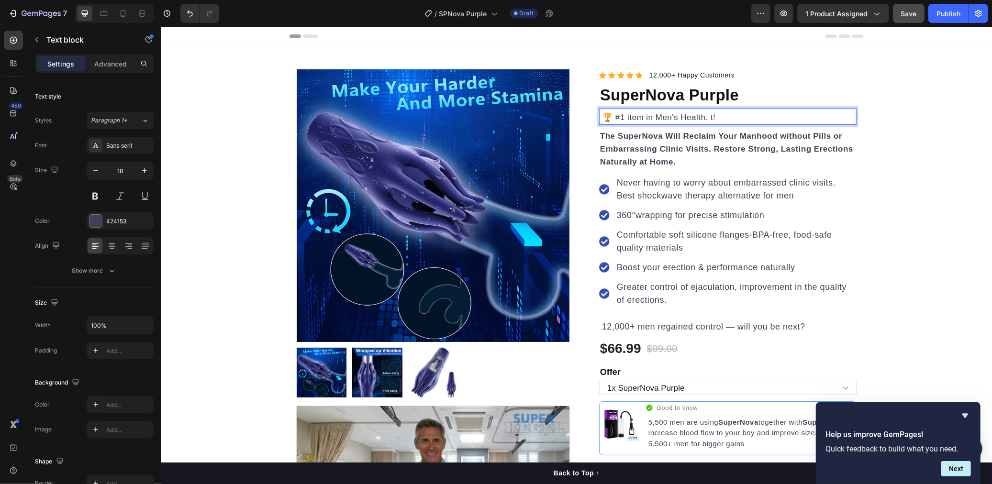
click at [609, 117] on span "🏆 #1 item in Men's Health. t!" at bounding box center [657, 116] width 115 height 9
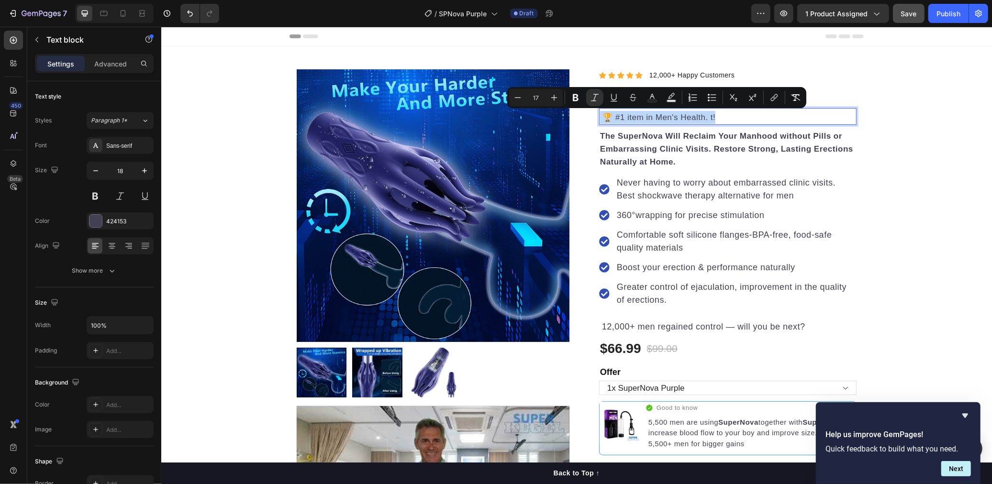
click at [649, 117] on span "🏆 #1 item in Men's Health. t!" at bounding box center [657, 116] width 115 height 9
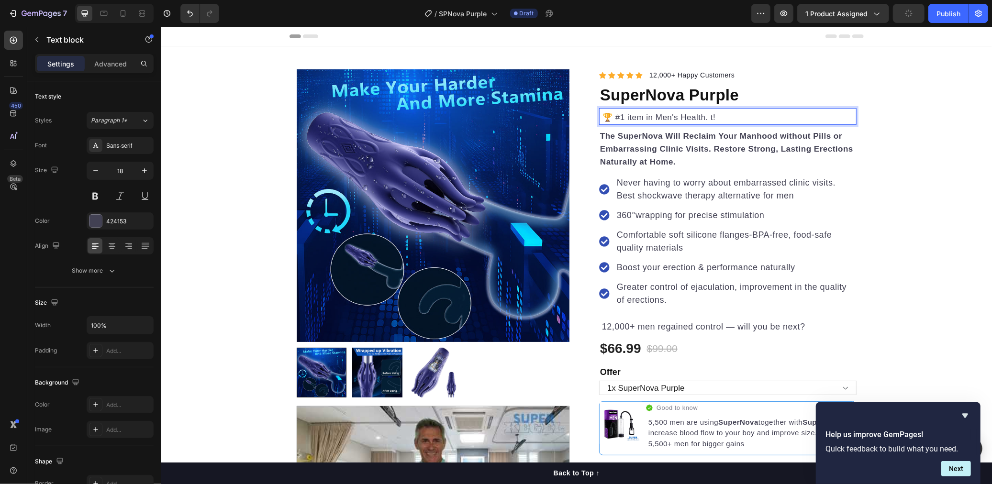
click at [703, 117] on span "🏆 #1 item in Men's Health. t!" at bounding box center [657, 116] width 115 height 9
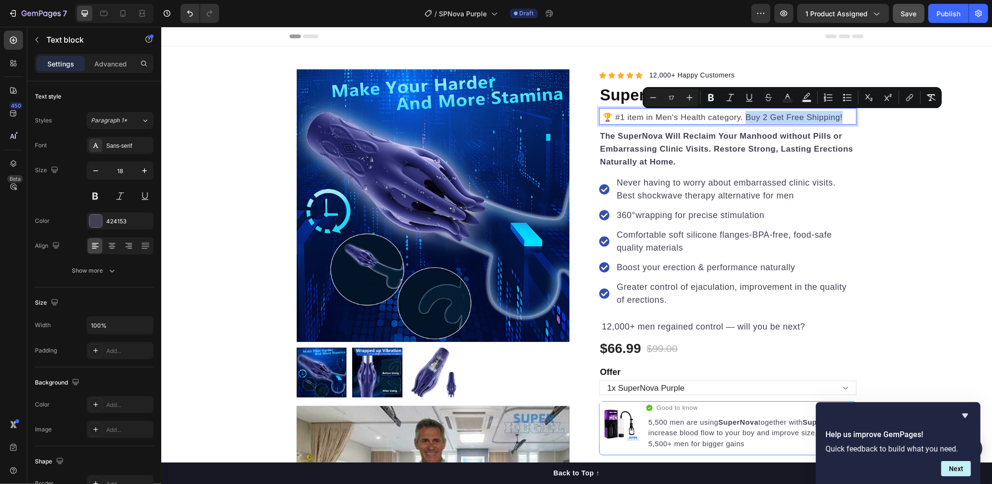
drag, startPoint x: 742, startPoint y: 118, endPoint x: 841, endPoint y: 120, distance: 98.6
click at [841, 120] on p "🏆 #1 item in Men's Health category. Buy 2 Get Free Shipping!" at bounding box center [728, 117] width 256 height 13
click at [946, 22] on button "Publish" at bounding box center [948, 13] width 40 height 19
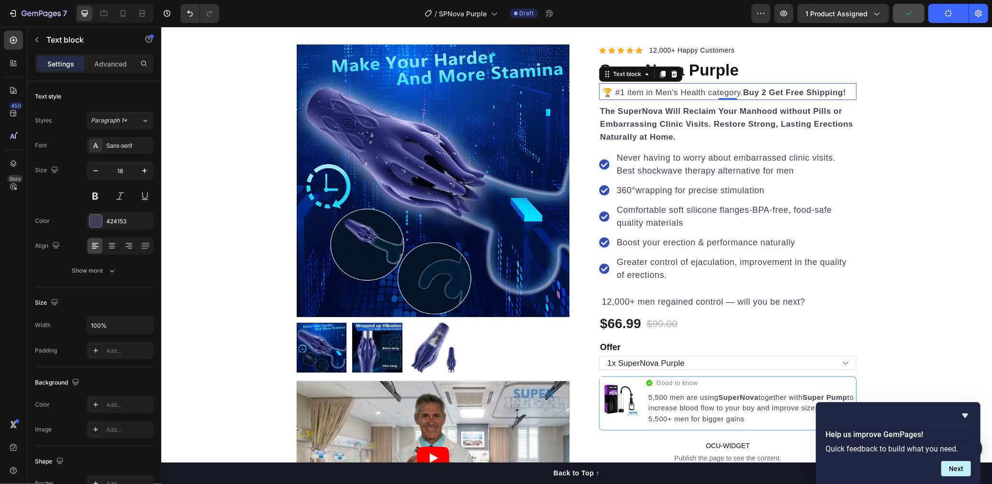
scroll to position [27, 0]
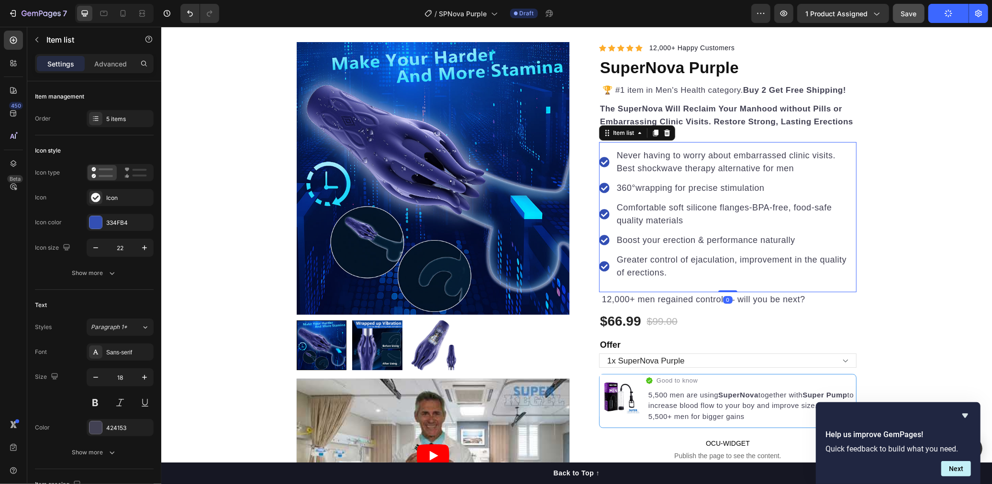
click at [844, 142] on div "Never having to worry about embarrassed clinic visits. Best shockwave therapy a…" at bounding box center [727, 217] width 257 height 150
click at [122, 124] on div "5 items" at bounding box center [120, 118] width 67 height 17
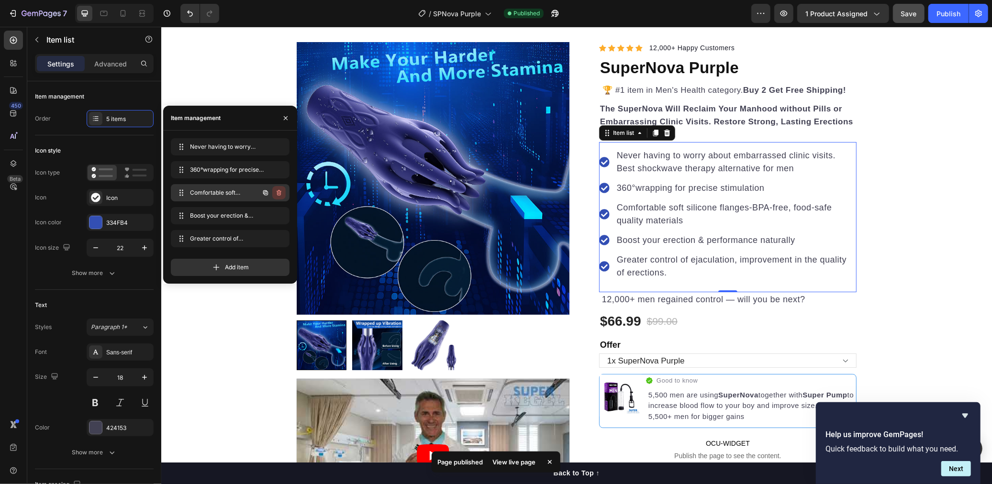
click at [280, 192] on icon "button" at bounding box center [279, 193] width 5 height 6
click at [280, 193] on div "Delete" at bounding box center [273, 193] width 18 height 9
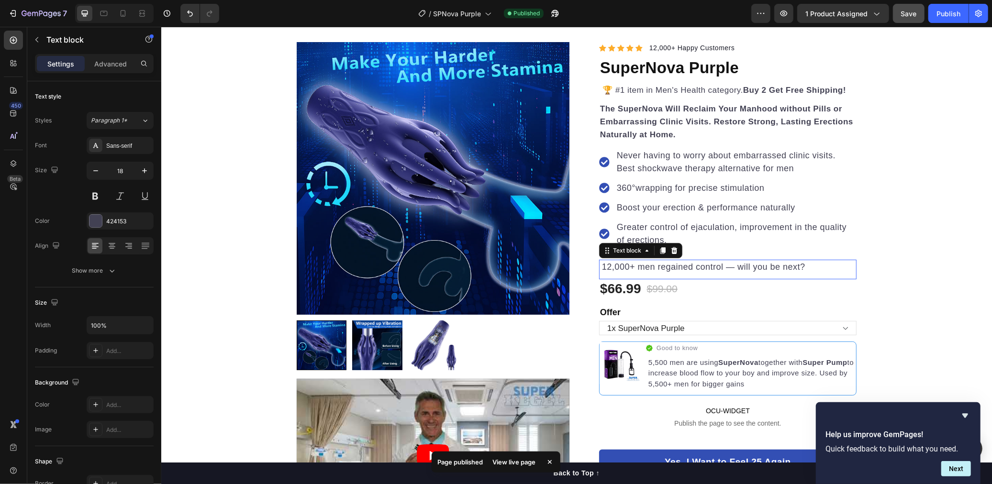
click at [834, 267] on p "12,000+ men regained control — will you be next?" at bounding box center [728, 266] width 254 height 13
click at [677, 248] on icon at bounding box center [674, 250] width 8 height 8
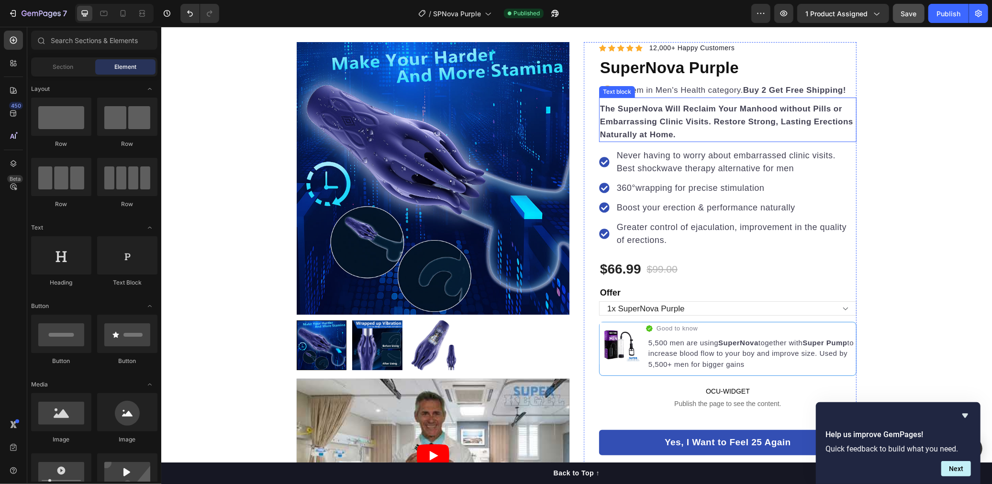
click at [765, 122] on strong "The SuperNova Will Reclaim Your Manhood without Pills or Embarrassing Clinic Vi…" at bounding box center [726, 121] width 253 height 35
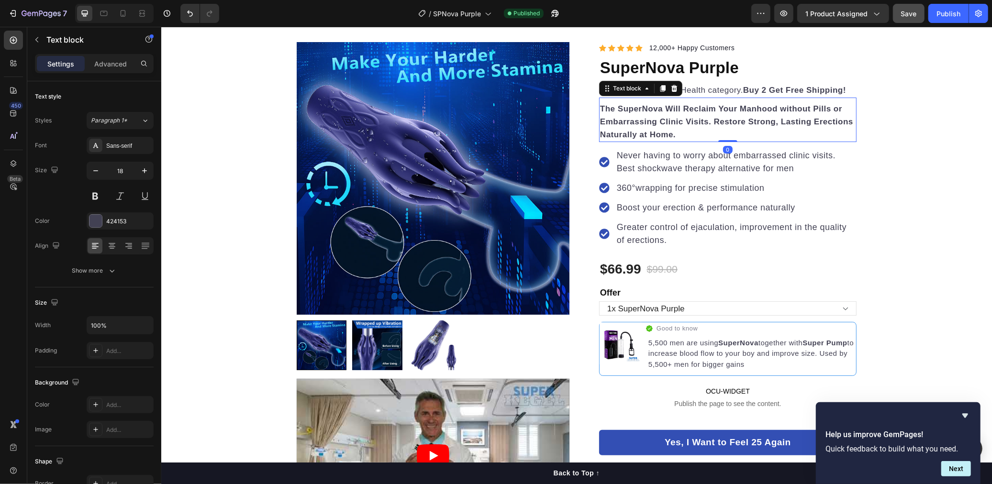
click at [765, 122] on strong "The SuperNova Will Reclaim Your Manhood without Pills or Embarrassing Clinic Vi…" at bounding box center [726, 121] width 253 height 35
click at [712, 123] on strong "The SuperNova Will Reclaim Your Manhood without Pills or Embarrassing Clinic Vi…" at bounding box center [726, 121] width 253 height 35
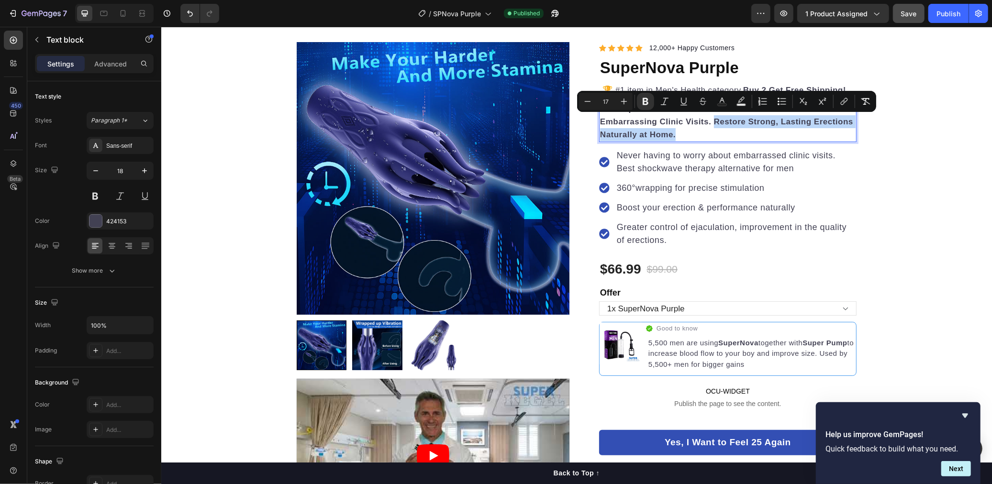
drag, startPoint x: 713, startPoint y: 120, endPoint x: 720, endPoint y: 132, distance: 13.5
click at [720, 132] on p "The SuperNova Will Reclaim Your Manhood without Pills or Embarrassing Clinic Vi…" at bounding box center [728, 121] width 256 height 39
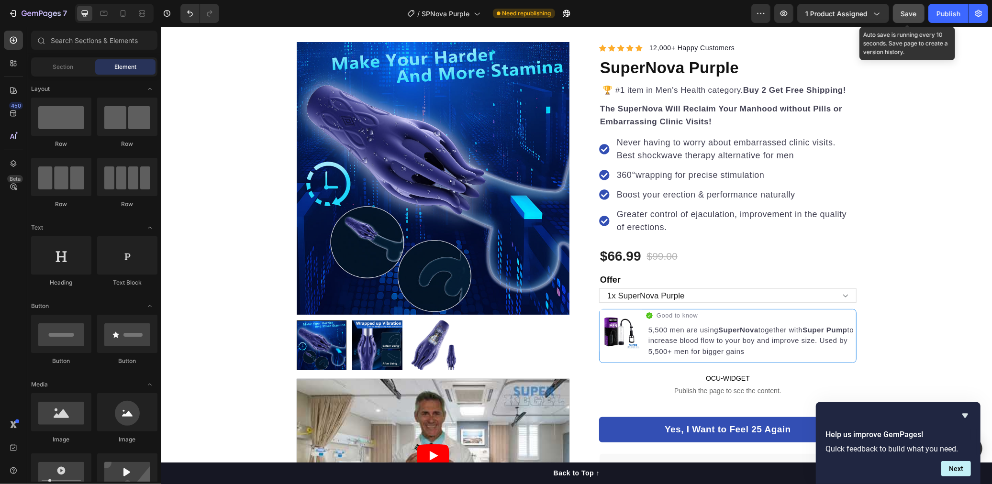
click at [915, 20] on button "Save" at bounding box center [909, 13] width 32 height 19
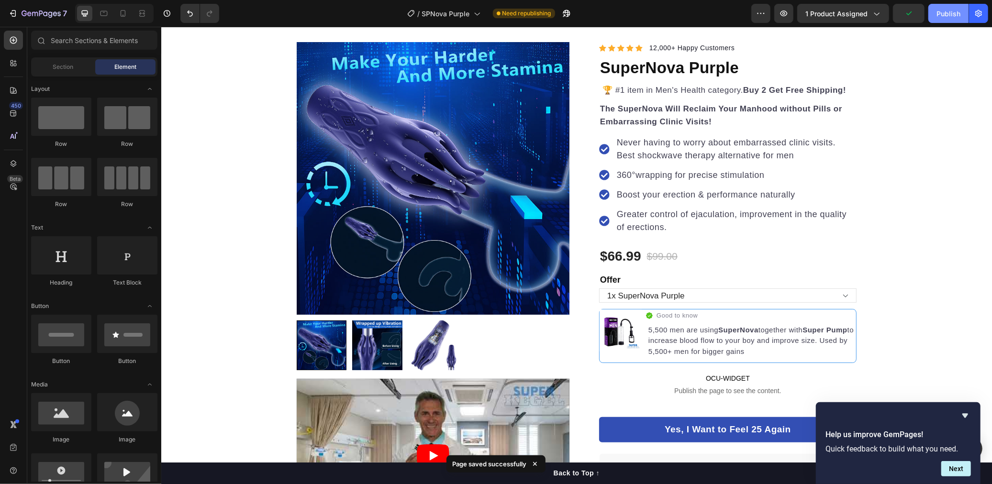
click at [955, 20] on button "Publish" at bounding box center [948, 13] width 40 height 19
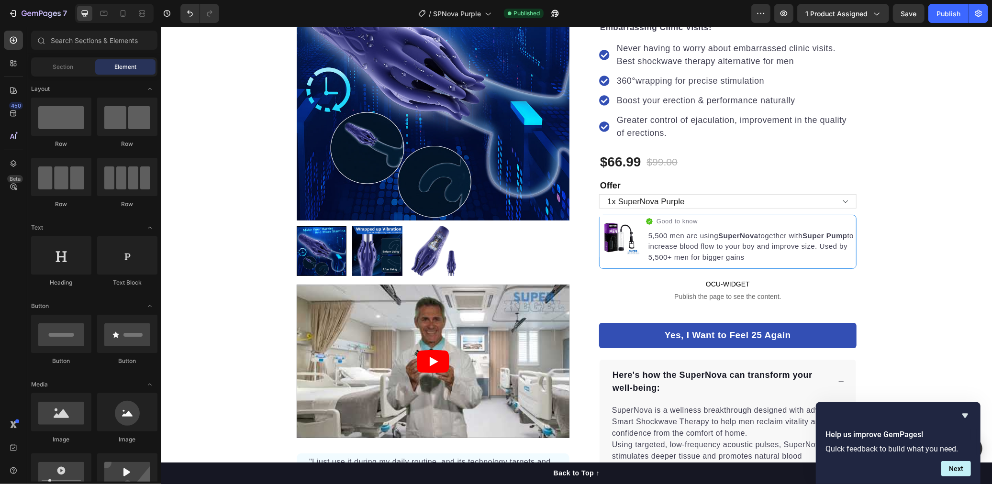
scroll to position [0, 0]
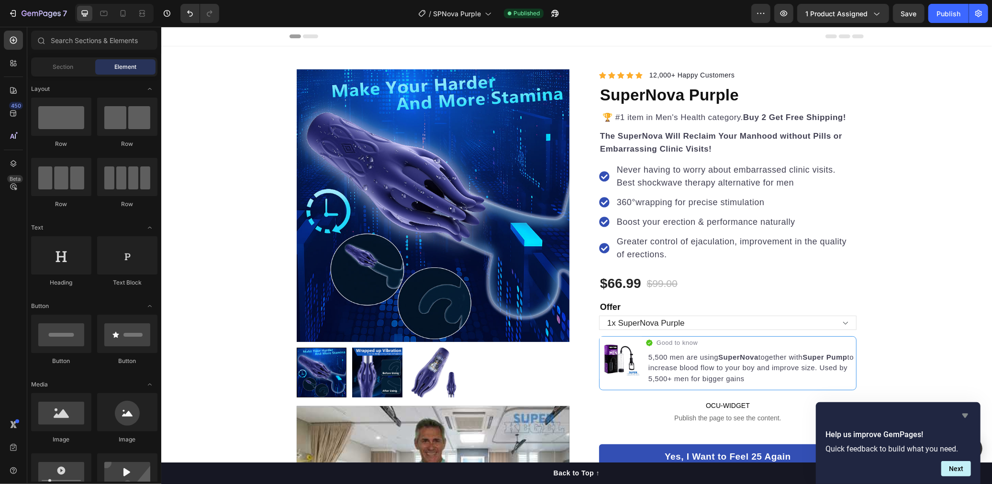
click at [964, 415] on icon "Hide survey" at bounding box center [965, 416] width 6 height 4
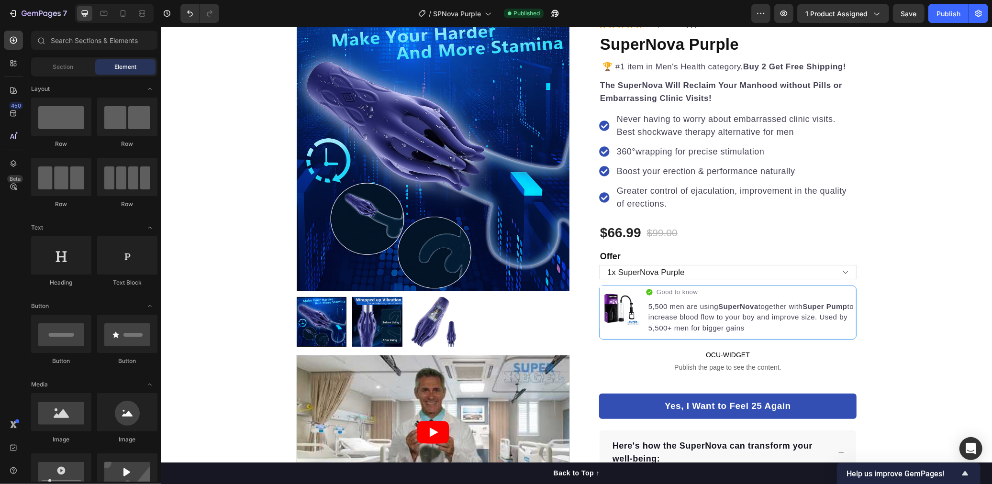
scroll to position [50, 0]
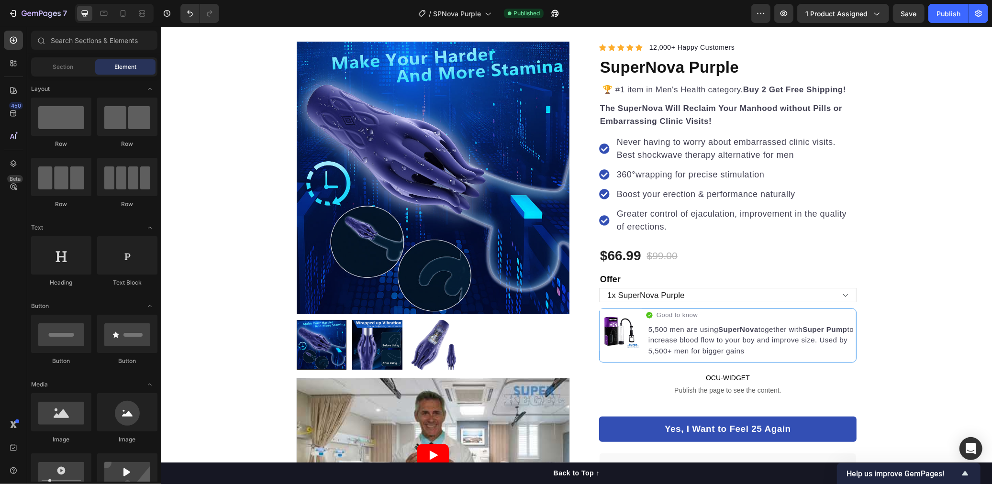
scroll to position [27, 0]
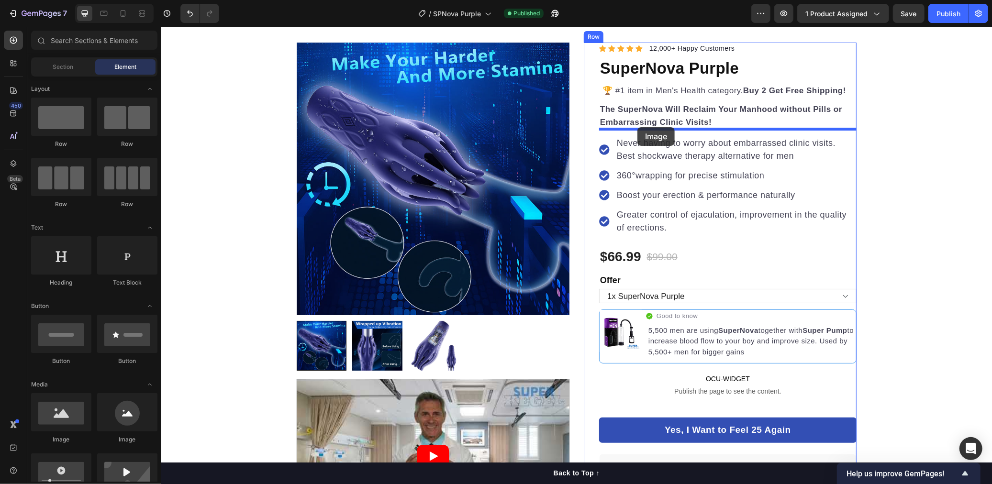
drag, startPoint x: 236, startPoint y: 437, endPoint x: 637, endPoint y: 127, distance: 507.2
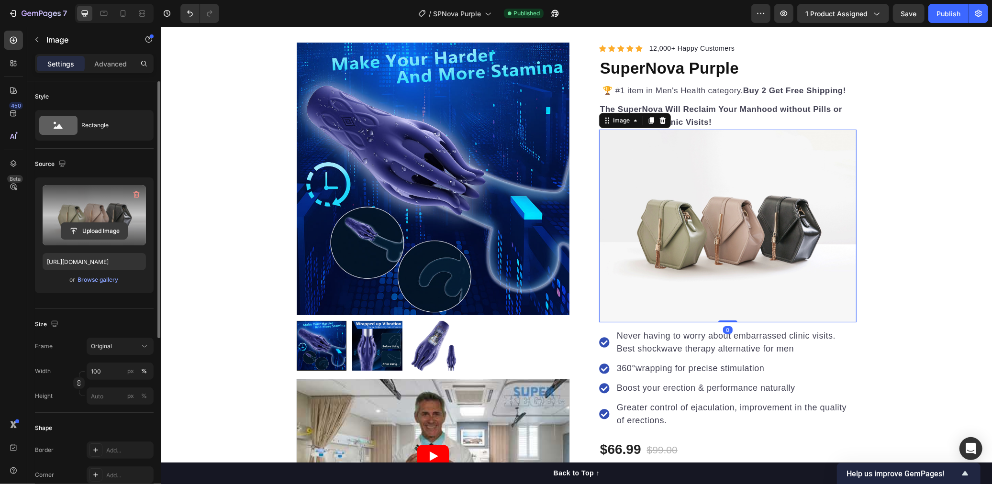
click at [110, 233] on input "file" at bounding box center [94, 231] width 66 height 16
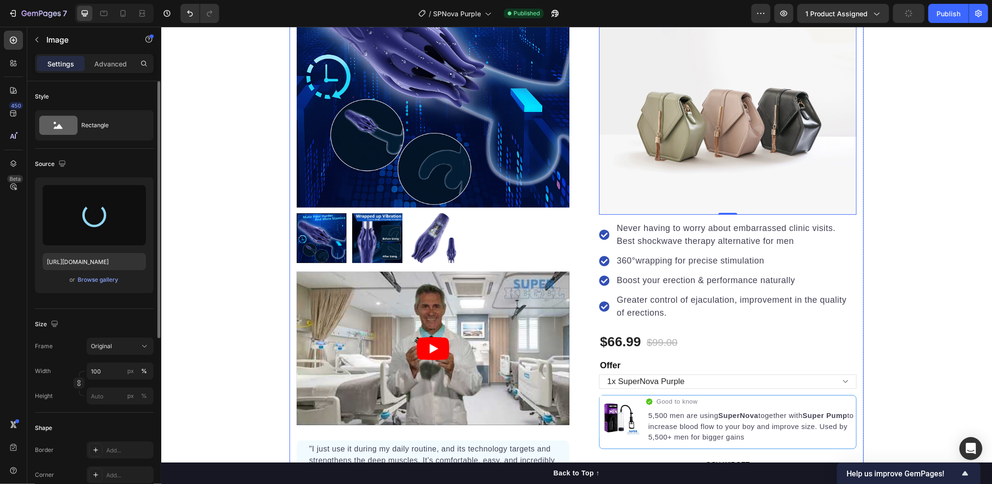
scroll to position [131, 0]
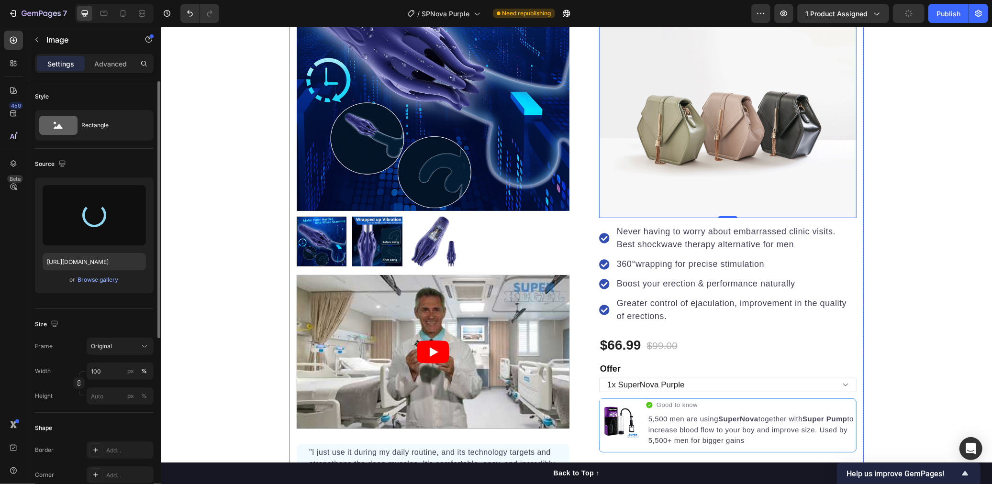
type input "https://cdn.shopify.com/s/files/1/0638/0162/2734/files/gempages_542299561549366…"
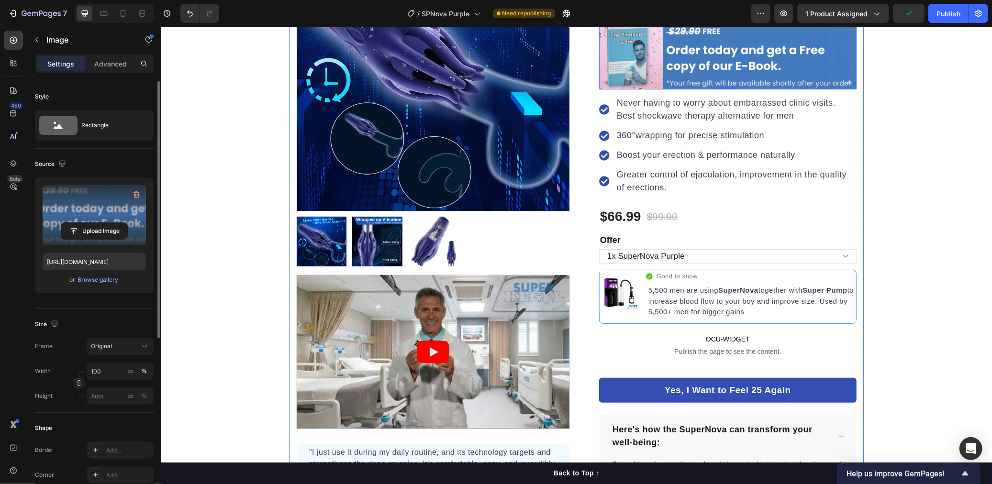
scroll to position [3, 0]
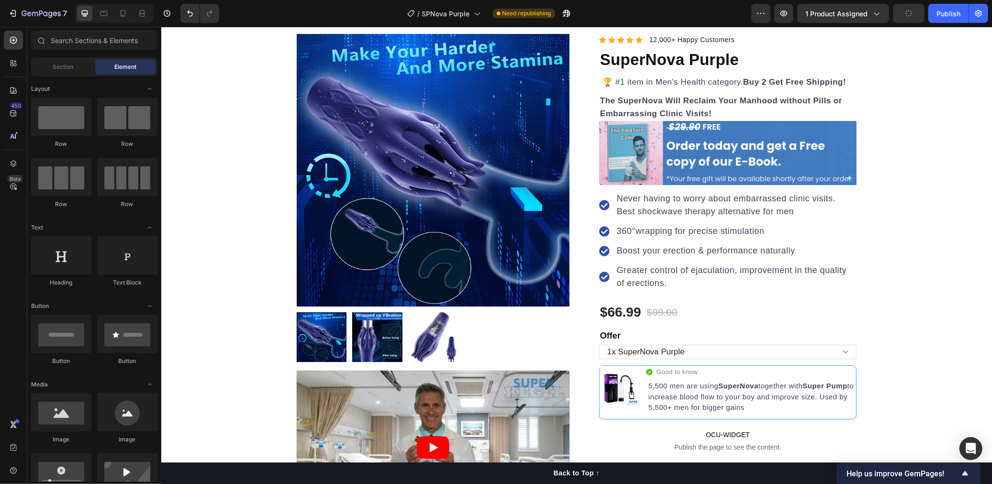
scroll to position [0, 0]
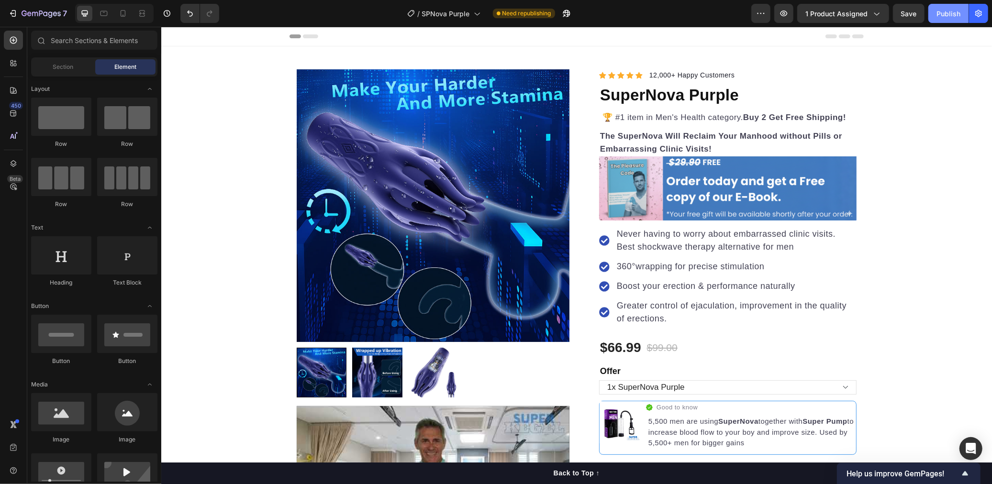
click at [960, 19] on button "Publish" at bounding box center [948, 13] width 40 height 19
click at [702, 144] on strong "The SuperNova Will Reclaim Your Manhood without Pills or Embarrassing Clinic Vi…" at bounding box center [721, 142] width 242 height 22
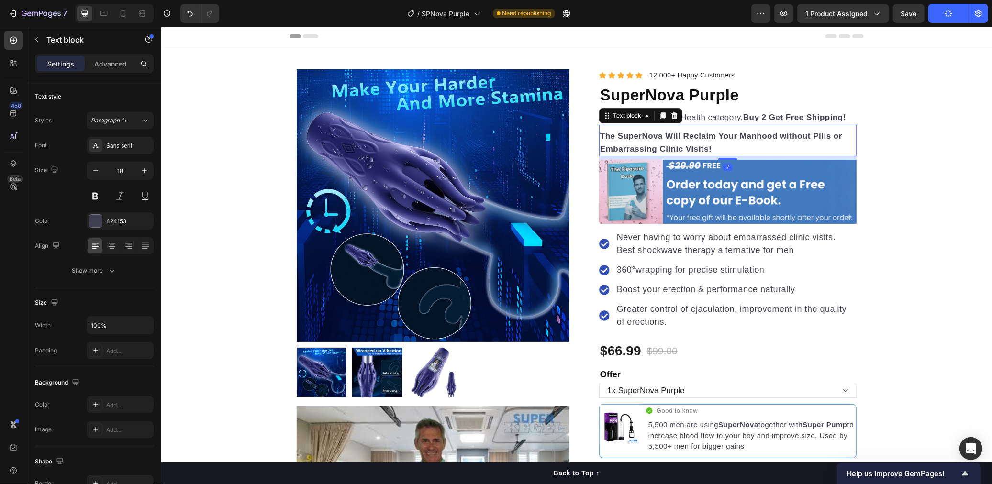
click at [725, 158] on div at bounding box center [727, 158] width 19 height 2
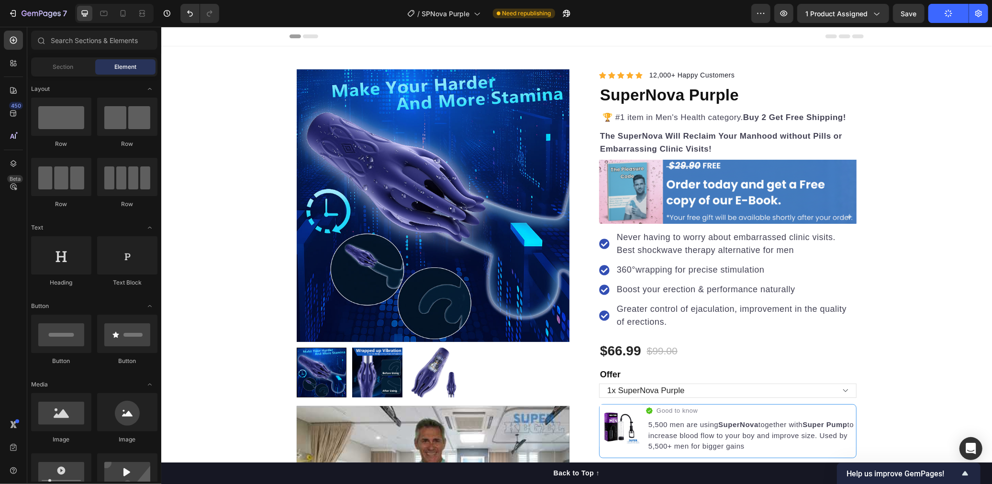
click at [720, 222] on div "Image" at bounding box center [727, 191] width 257 height 65
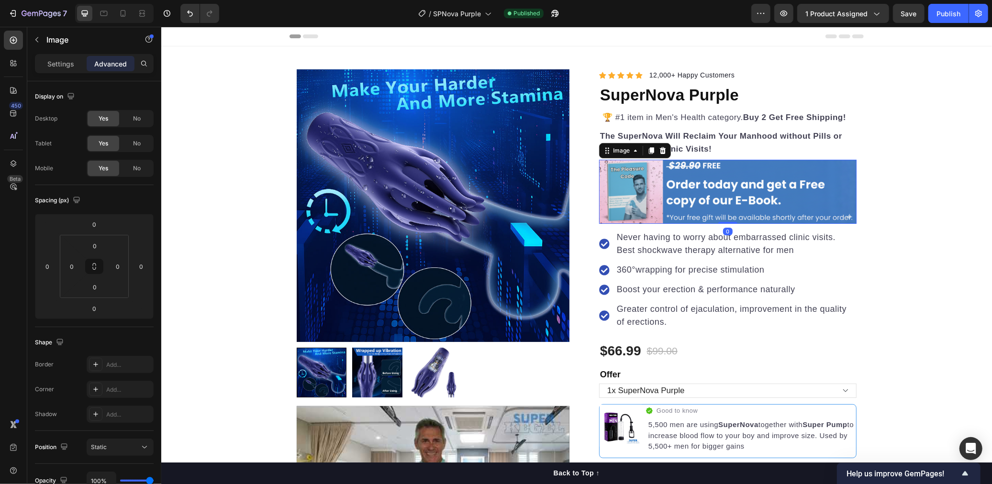
click at [726, 223] on div at bounding box center [727, 223] width 19 height 2
click at [728, 223] on div at bounding box center [727, 224] width 19 height 3
type input "5"
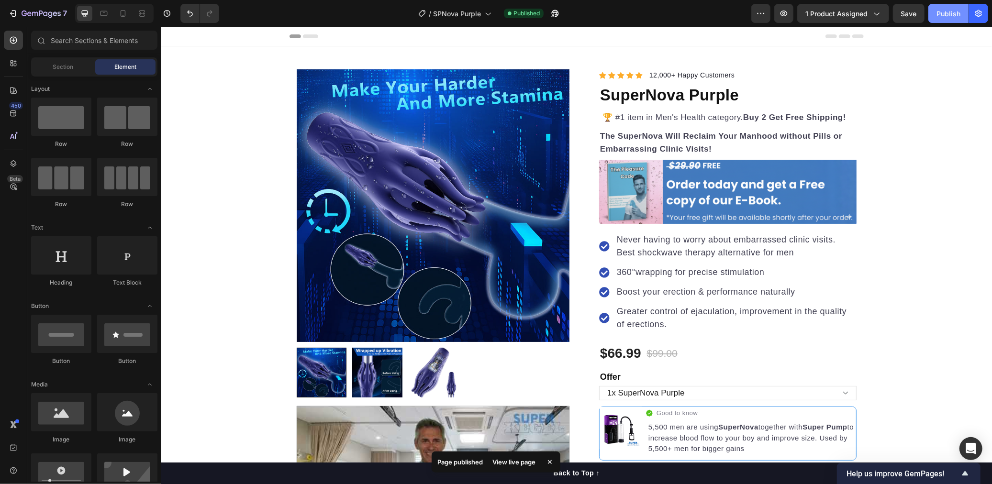
click at [947, 12] on div "Publish" at bounding box center [948, 14] width 24 height 10
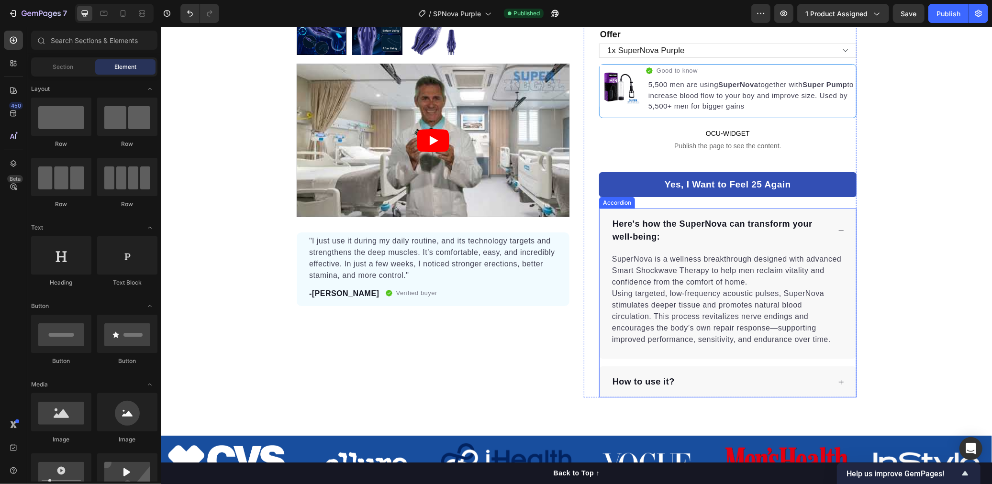
click at [768, 381] on div "How to use it?" at bounding box center [720, 382] width 219 height 16
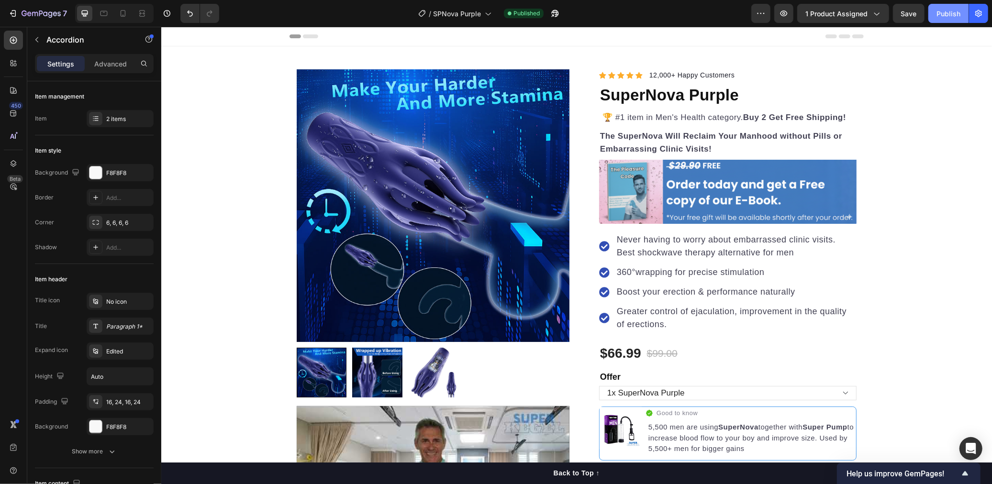
click at [933, 20] on button "Publish" at bounding box center [948, 13] width 40 height 19
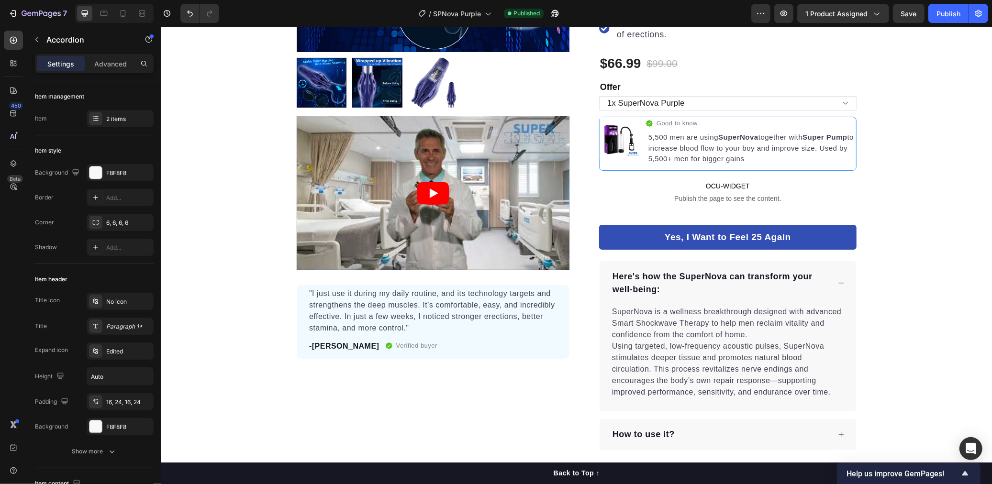
scroll to position [336, 0]
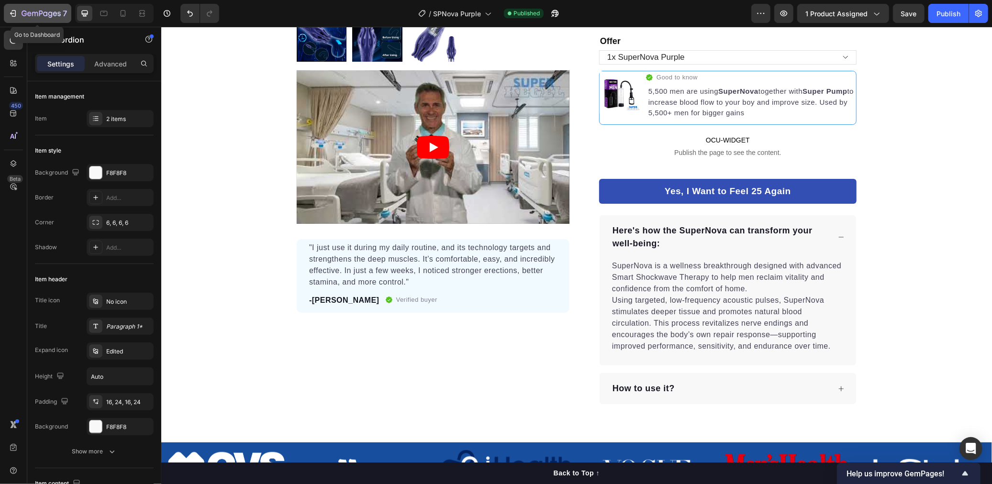
click at [16, 15] on icon "button" at bounding box center [13, 14] width 10 height 10
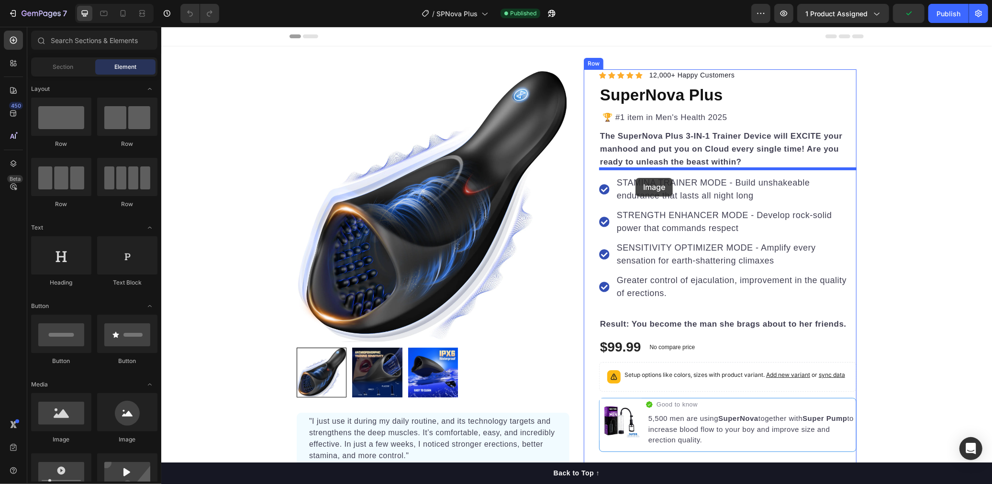
drag, startPoint x: 231, startPoint y: 440, endPoint x: 635, endPoint y: 178, distance: 481.5
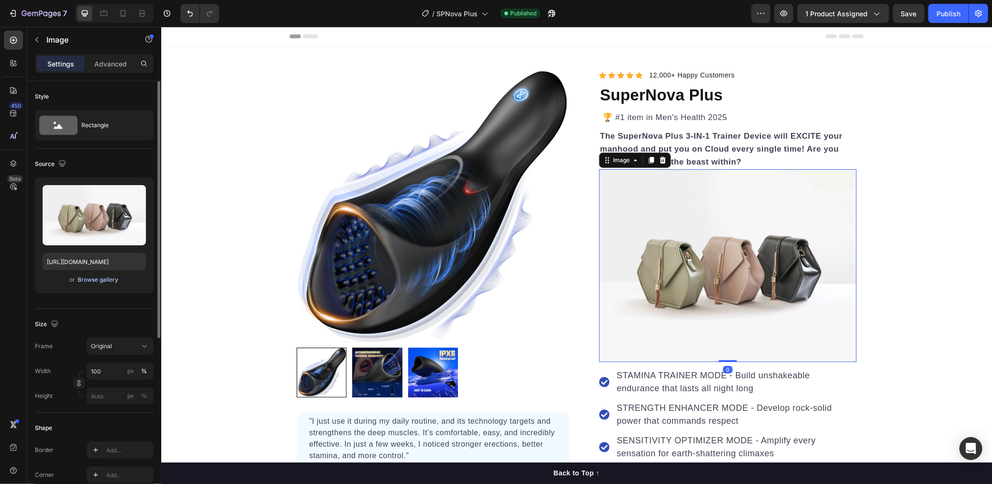
click at [104, 283] on div "Browse gallery" at bounding box center [98, 280] width 41 height 9
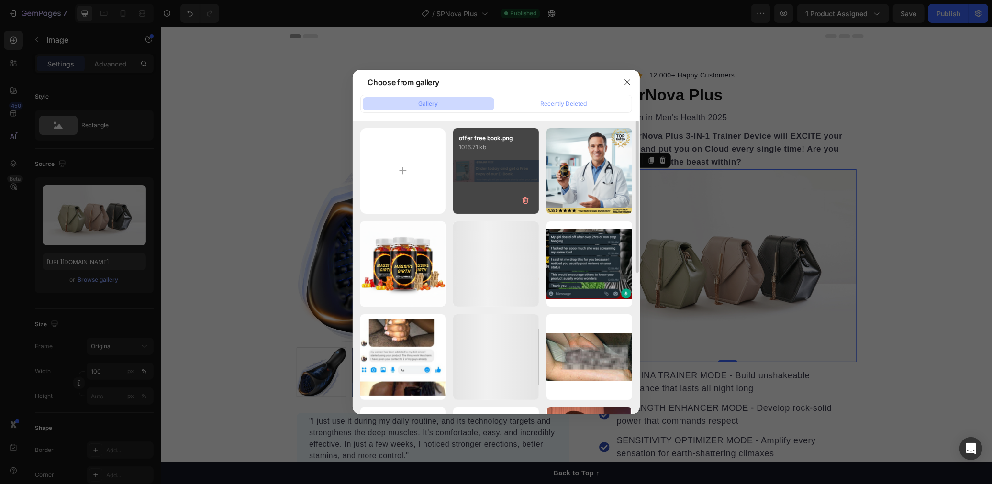
click at [491, 178] on div "offer free book.png 1016.71 kb" at bounding box center [496, 171] width 86 height 86
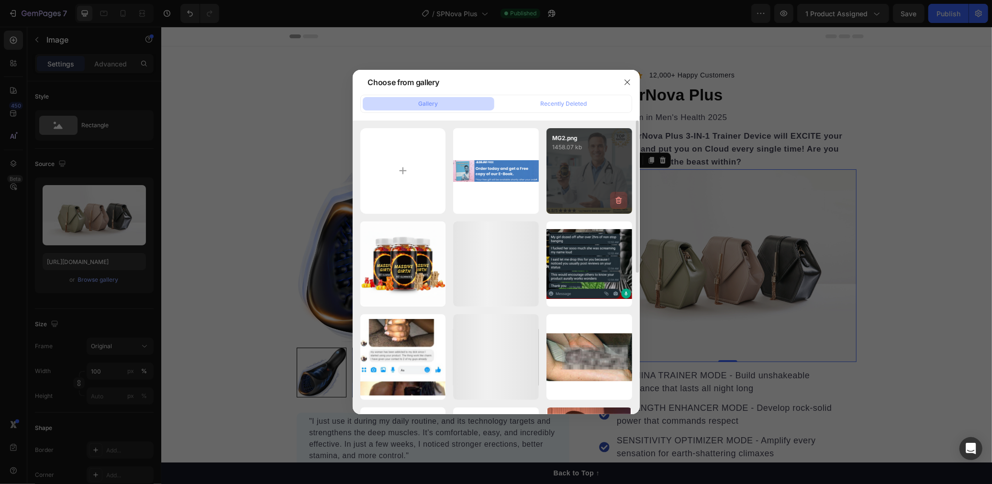
type input "https://cdn.shopify.com/s/files/1/0638/0162/2734/files/gempages_542299561549366…"
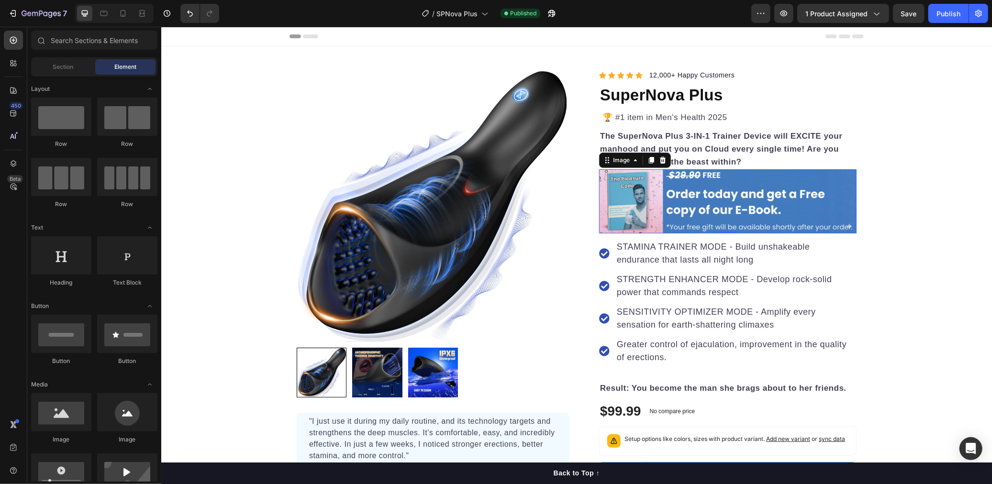
click at [776, 158] on p "The SuperNova Plus 3-IN-1 Trainer Device will EXCITE your manhood and put you o…" at bounding box center [728, 148] width 256 height 39
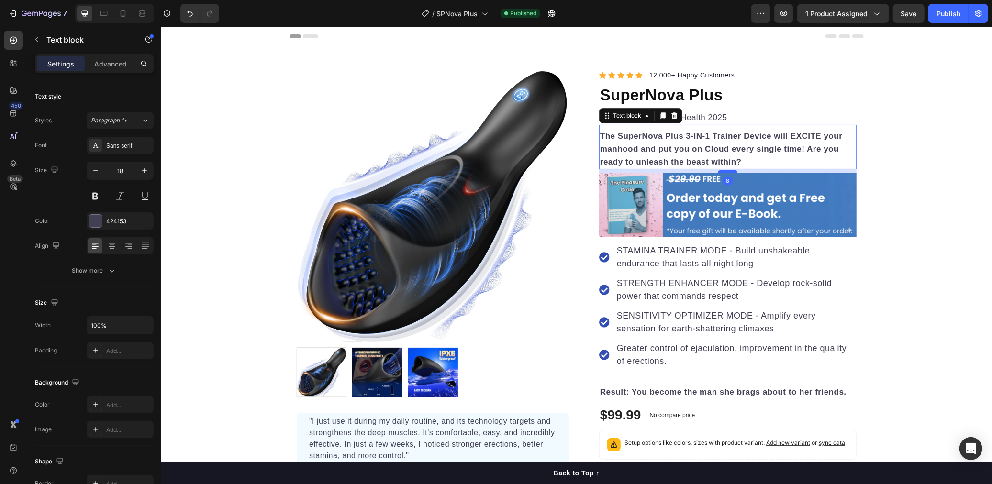
click at [730, 171] on div at bounding box center [727, 171] width 19 height 3
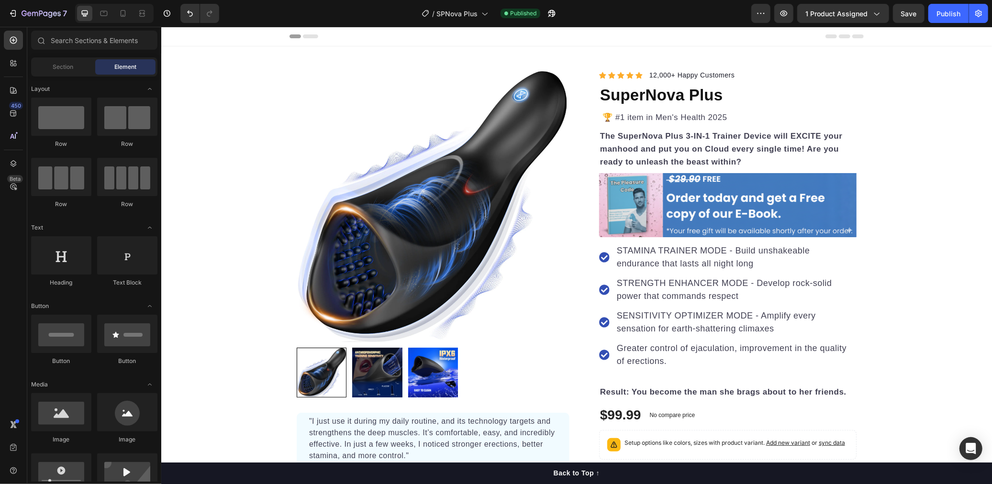
drag, startPoint x: 756, startPoint y: 221, endPoint x: 752, endPoint y: 225, distance: 6.1
click at [756, 221] on img at bounding box center [727, 205] width 257 height 65
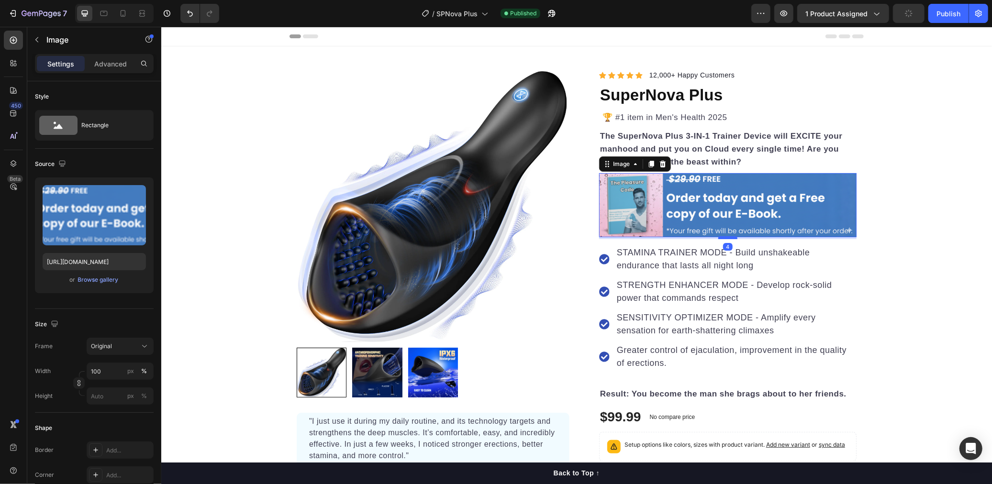
click at [731, 237] on div at bounding box center [727, 237] width 19 height 3
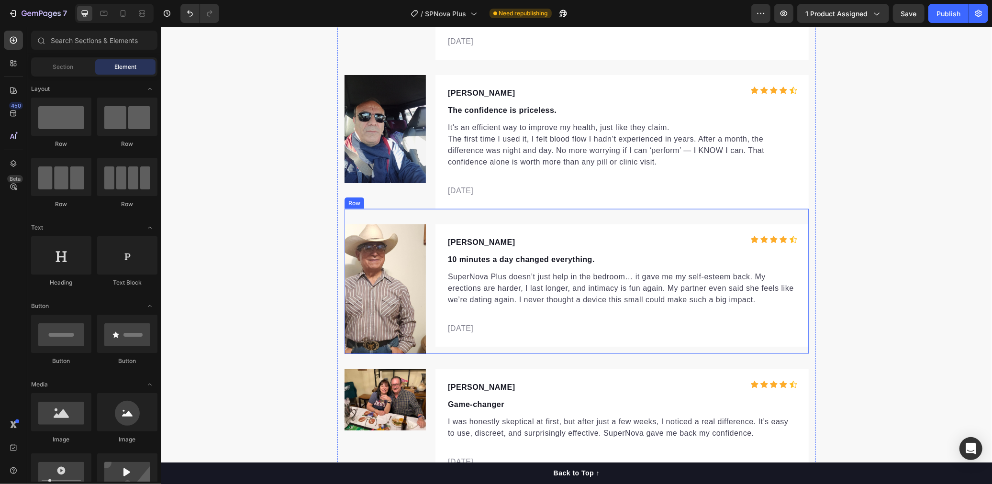
scroll to position [3988, 0]
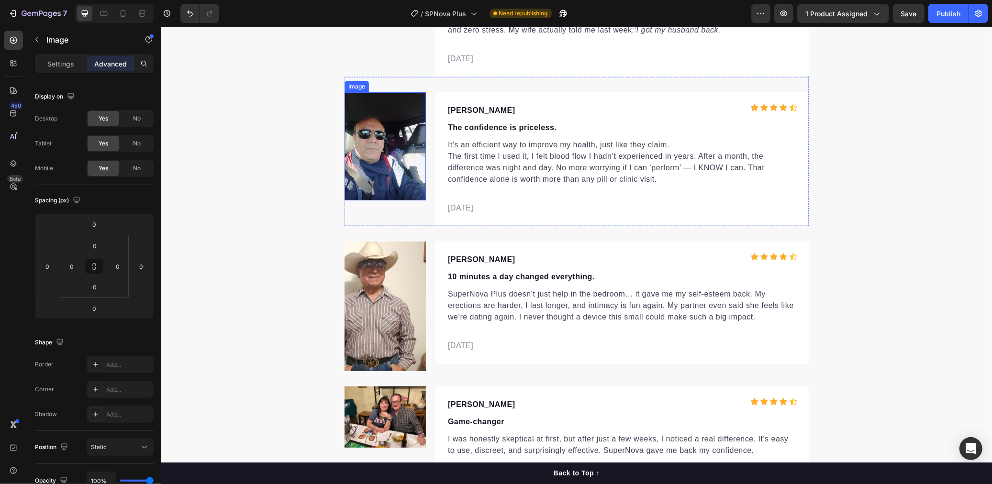
click at [391, 157] on img at bounding box center [384, 146] width 81 height 109
click at [79, 62] on div "Settings" at bounding box center [61, 63] width 48 height 15
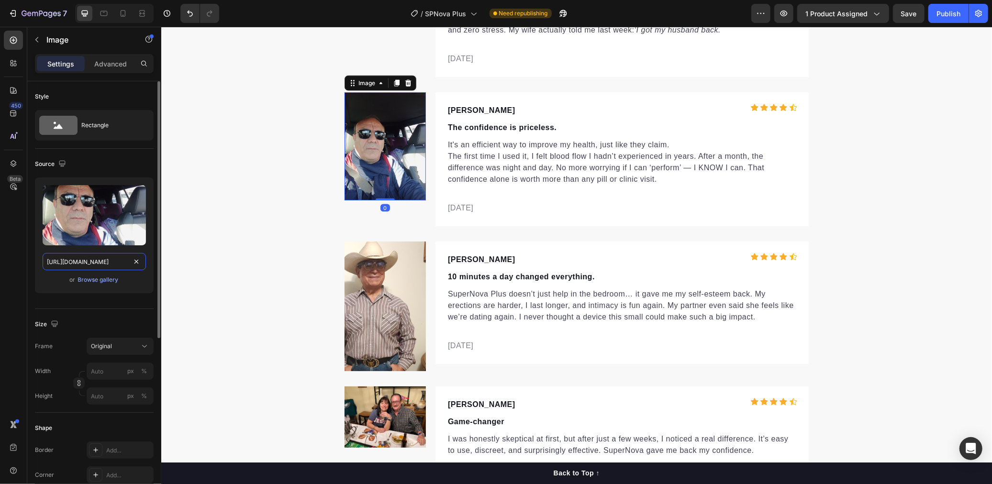
click at [83, 257] on input "[URL][DOMAIN_NAME]" at bounding box center [94, 261] width 103 height 17
click at [938, 15] on div "Publish" at bounding box center [948, 14] width 24 height 10
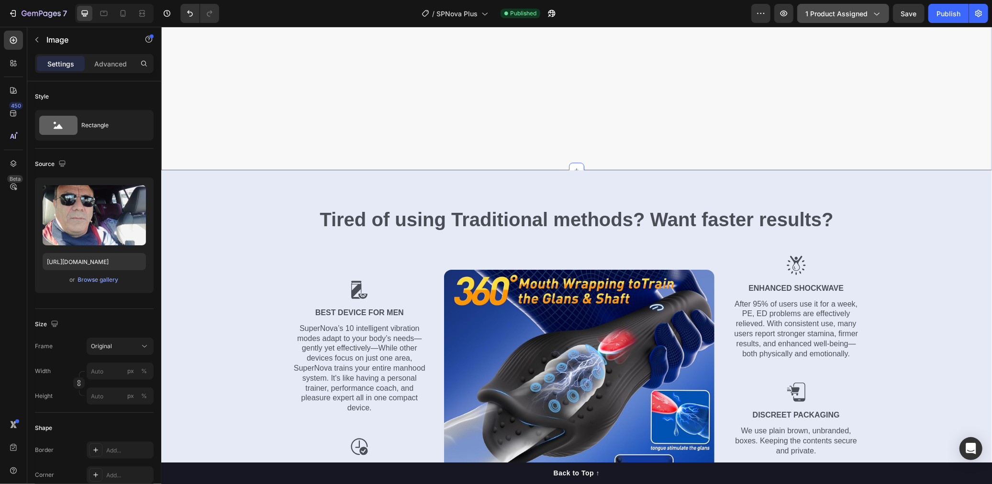
scroll to position [1935, 0]
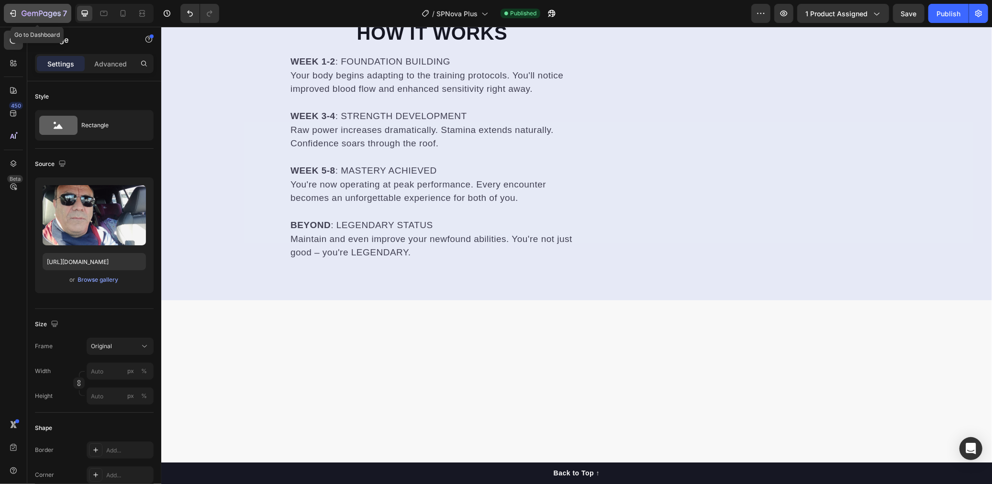
click at [42, 13] on icon "button" at bounding box center [41, 14] width 4 height 6
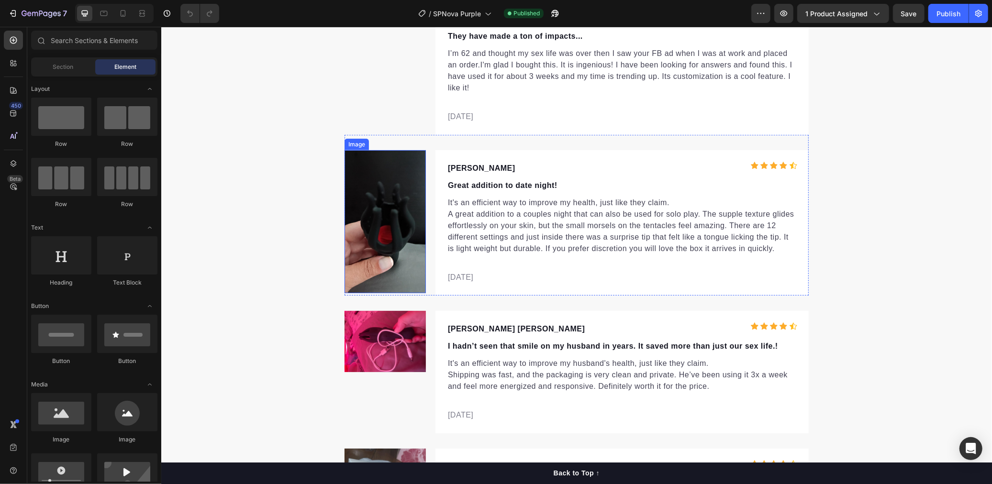
scroll to position [3341, 0]
click at [394, 226] on img at bounding box center [384, 220] width 81 height 143
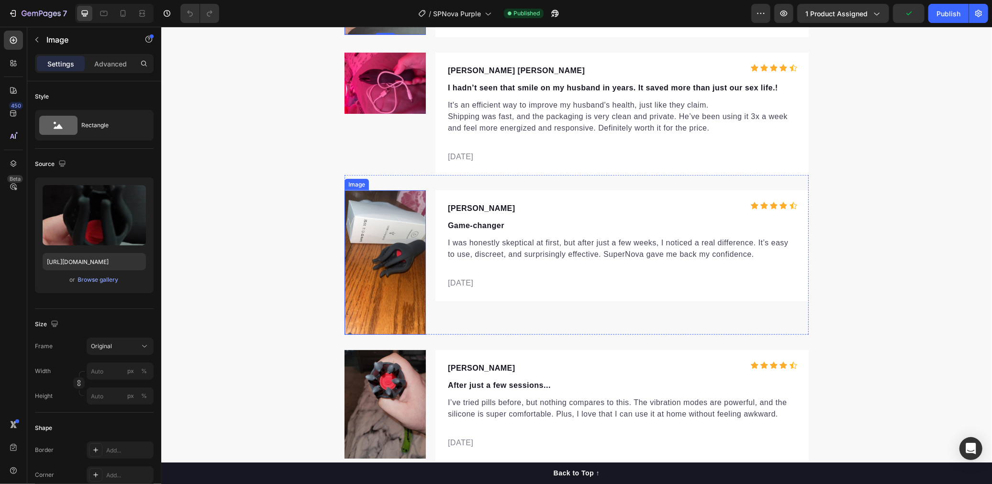
scroll to position [3772, 0]
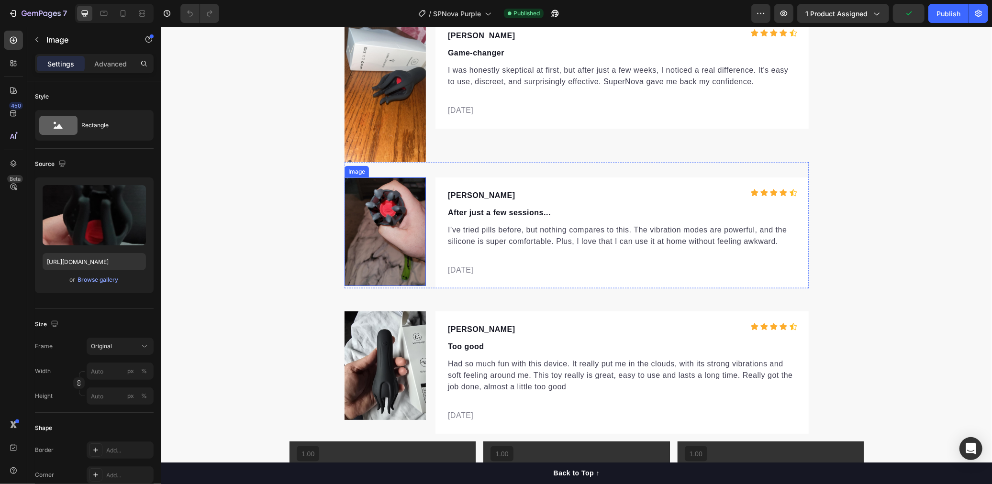
click at [392, 207] on img at bounding box center [384, 231] width 81 height 109
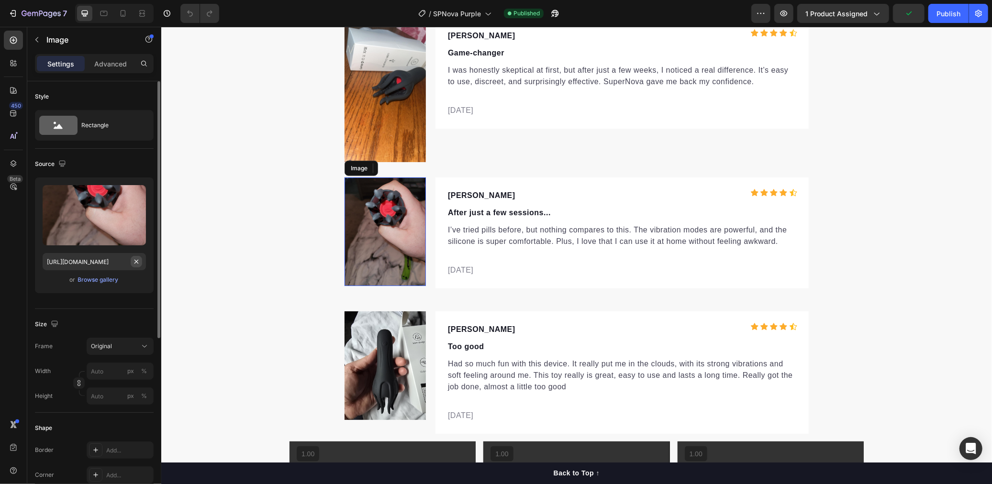
scroll to position [3767, 0]
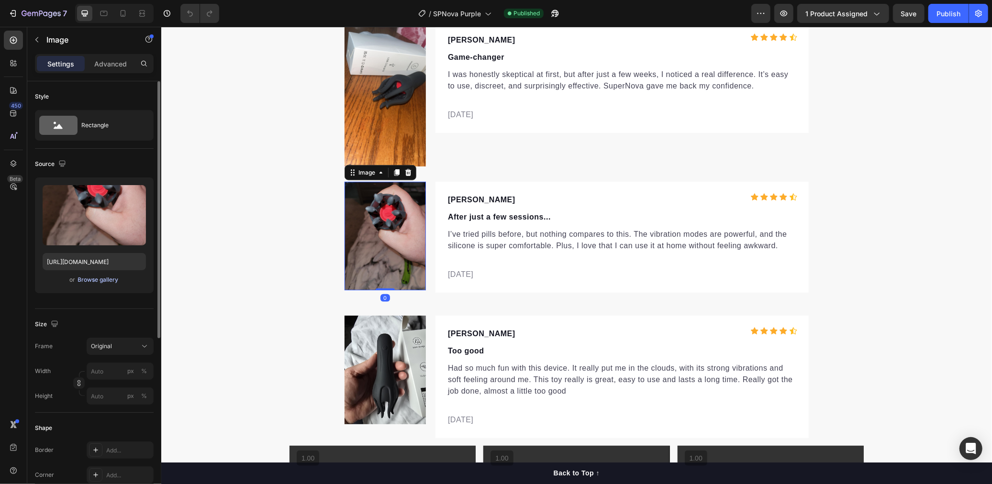
click at [90, 277] on div "Browse gallery" at bounding box center [98, 280] width 41 height 9
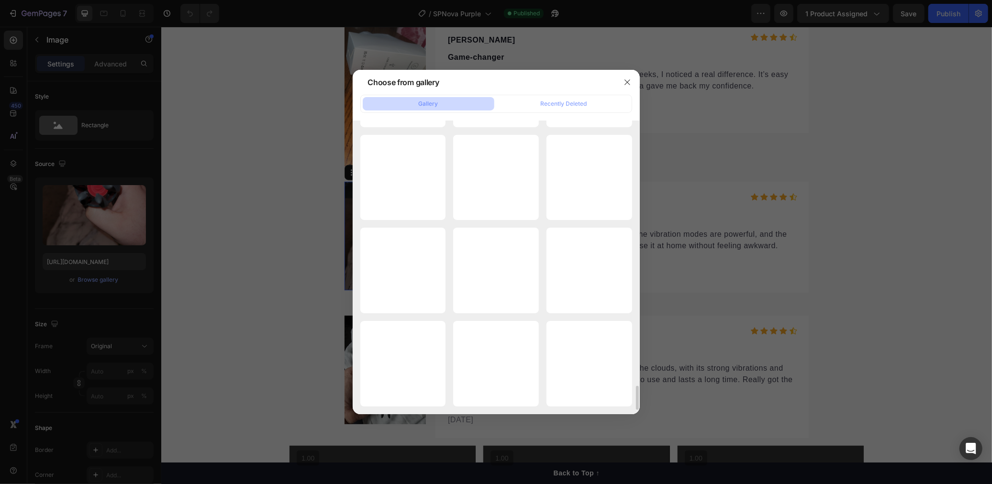
scroll to position [3072, 0]
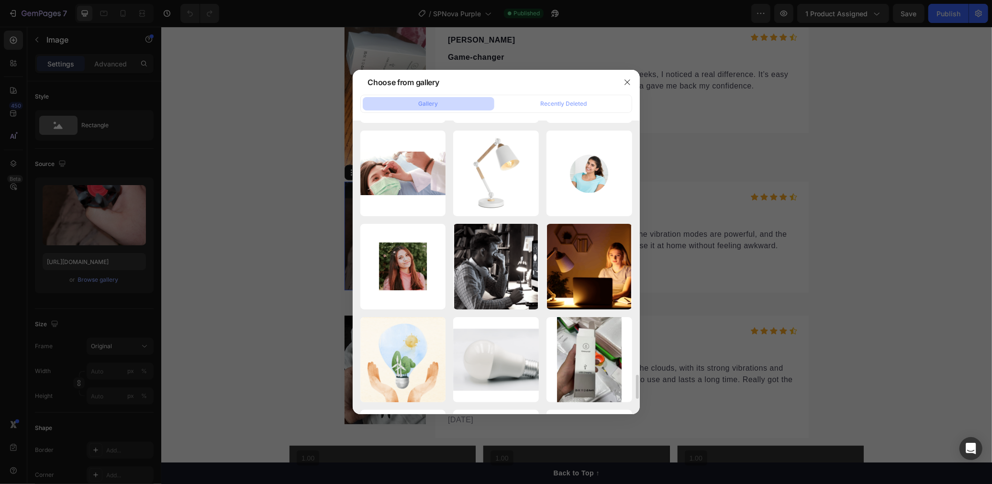
click at [232, 244] on div at bounding box center [496, 242] width 992 height 484
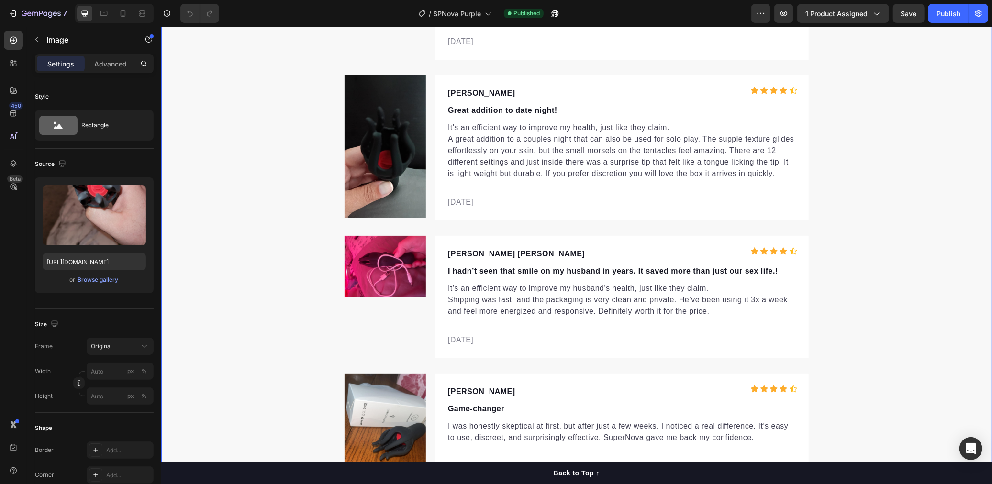
scroll to position [3388, 0]
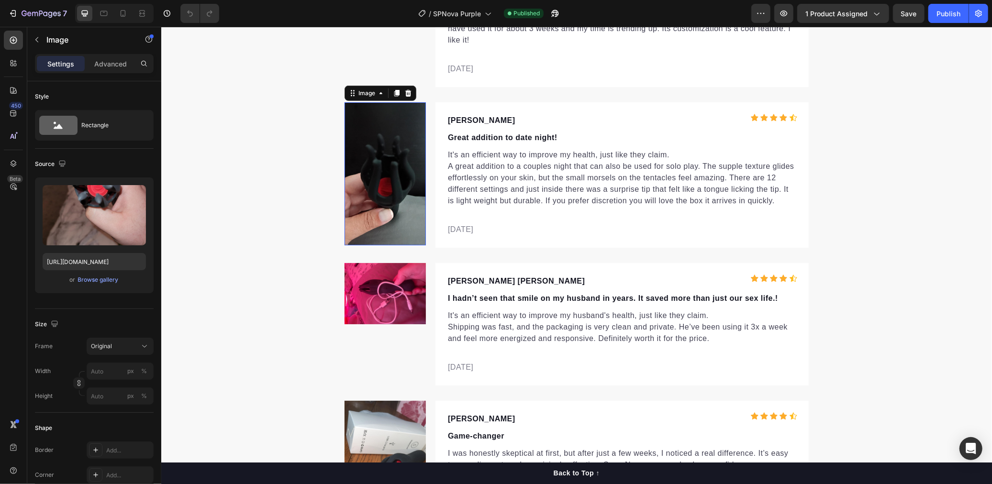
click at [390, 167] on img at bounding box center [384, 173] width 81 height 143
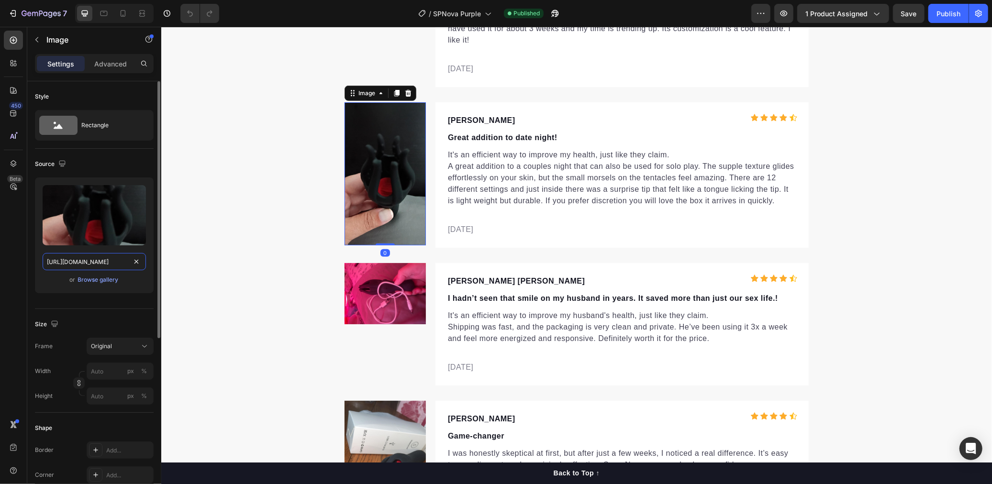
click at [88, 265] on input "[URL][DOMAIN_NAME]" at bounding box center [94, 261] width 103 height 17
paste input "[DOMAIN_NAME][URL]"
type input "[URL][DOMAIN_NAME]"
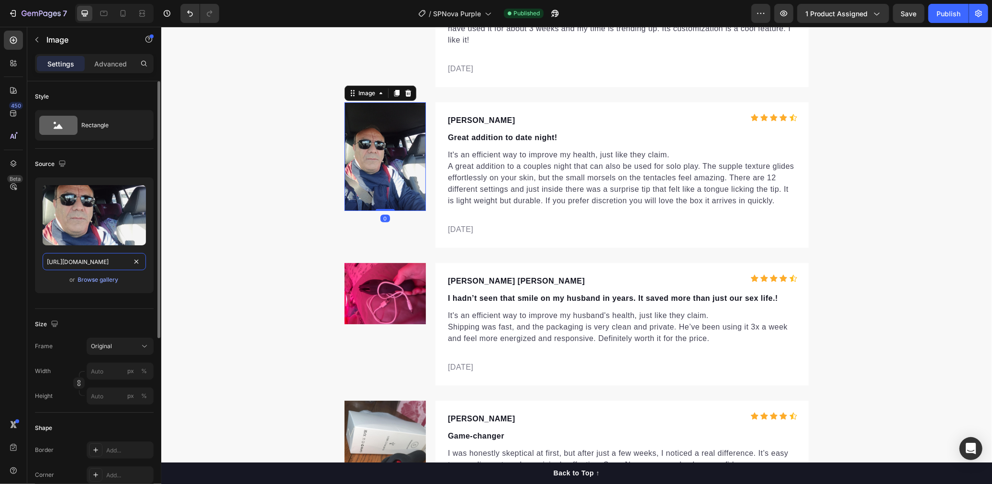
scroll to position [0, 94]
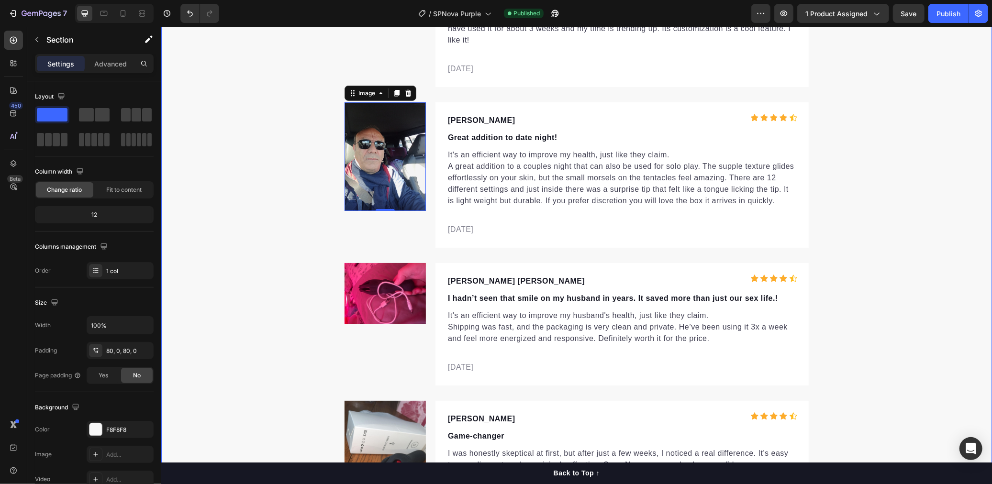
click at [941, 168] on div "Let customers speak for us Text block Row Icon Icon Icon Icon Icon Icon List Ho…" at bounding box center [576, 484] width 831 height 1177
click at [942, 16] on div "Publish" at bounding box center [948, 14] width 24 height 10
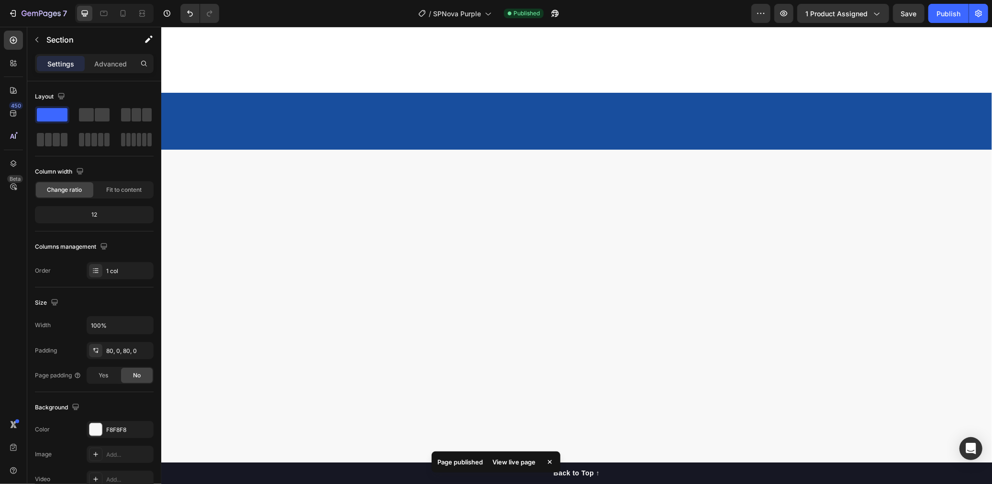
scroll to position [0, 0]
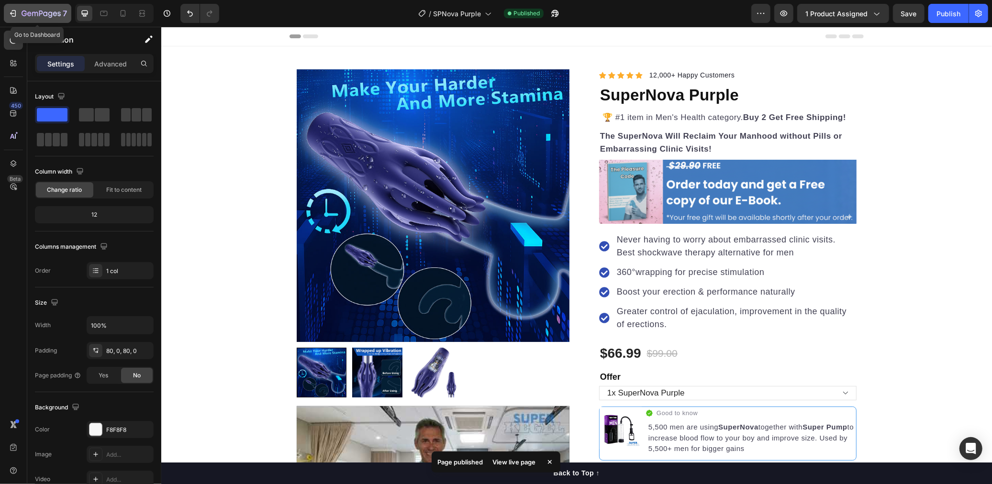
click at [24, 9] on div "7" at bounding box center [44, 13] width 45 height 11
